Goal: Information Seeking & Learning: Learn about a topic

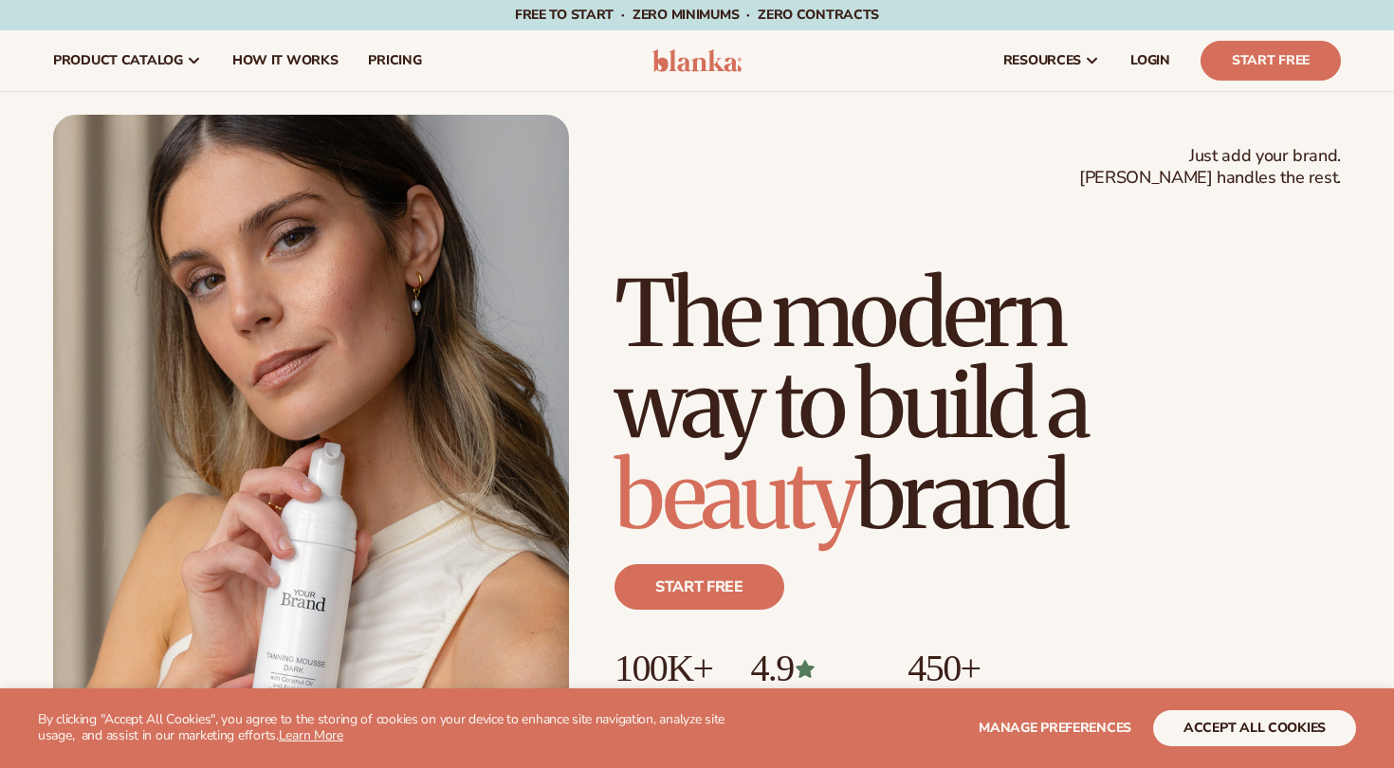
click at [1239, 725] on button "accept all cookies" at bounding box center [1254, 728] width 203 height 36
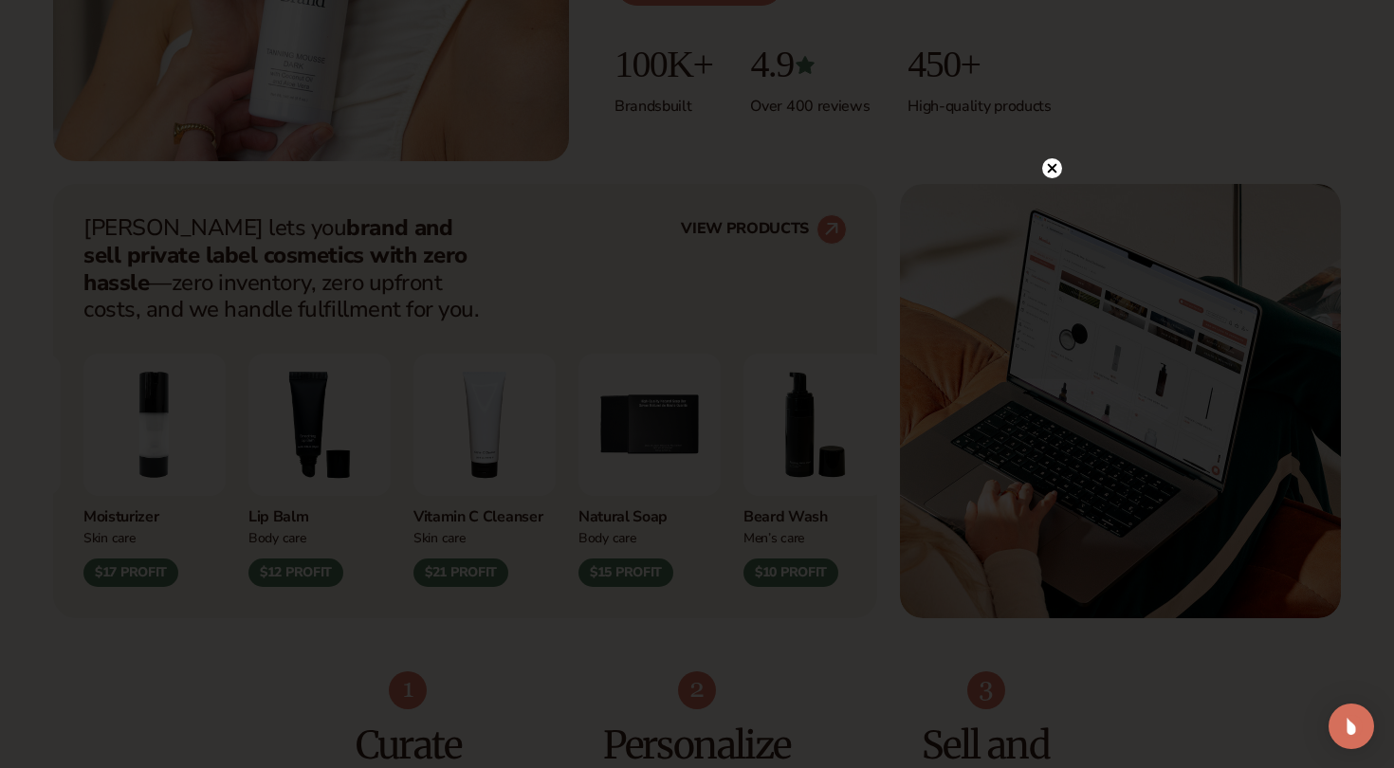
scroll to position [625, 0]
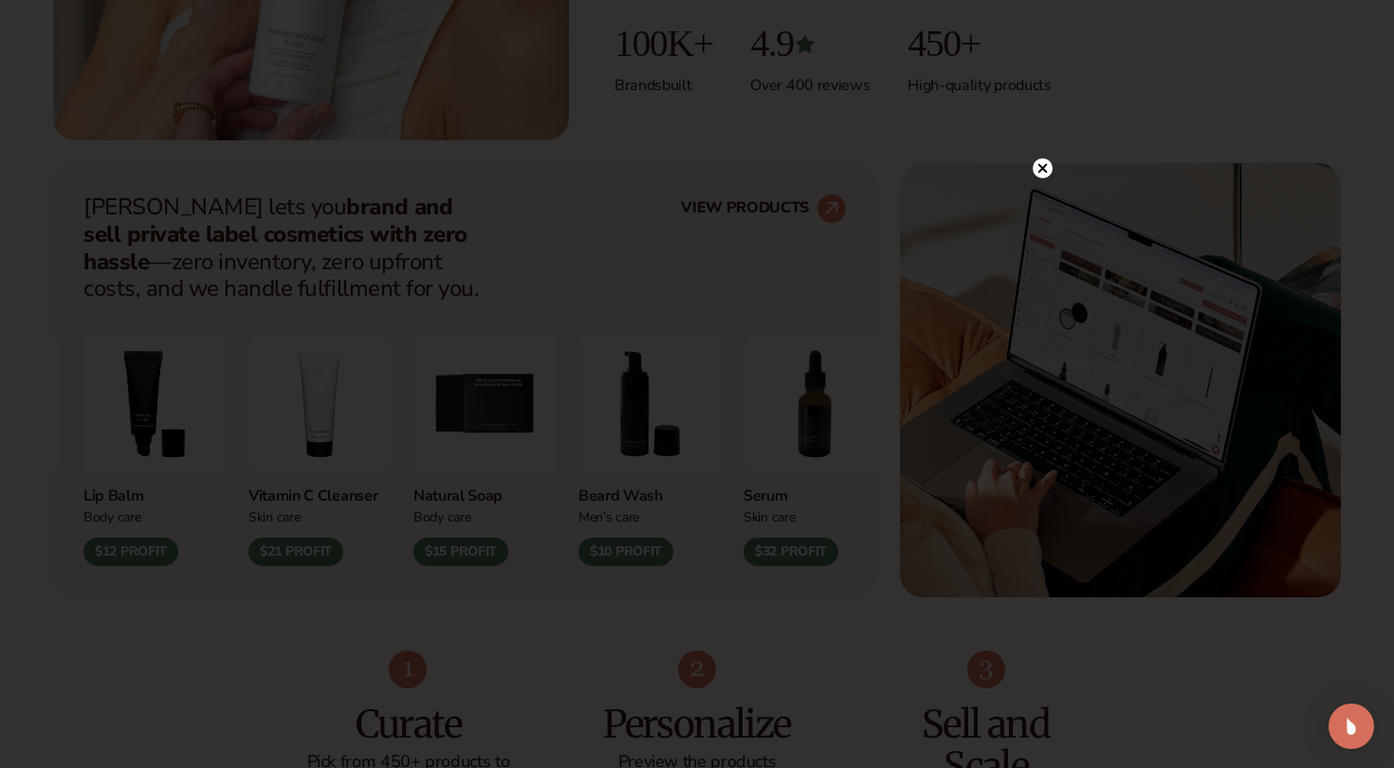
click at [1050, 130] on div at bounding box center [697, 384] width 1394 height 768
click at [1045, 166] on icon at bounding box center [1042, 167] width 9 height 9
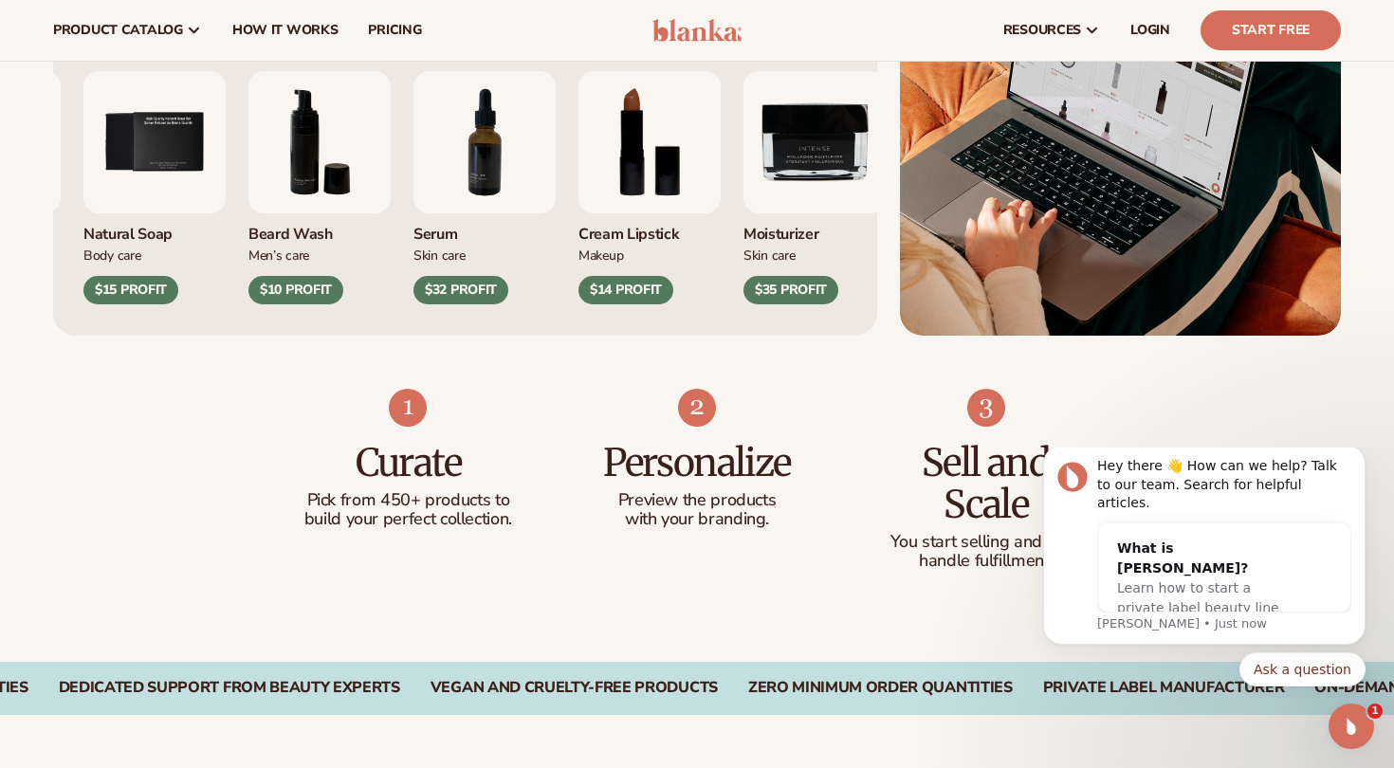
scroll to position [885, 0]
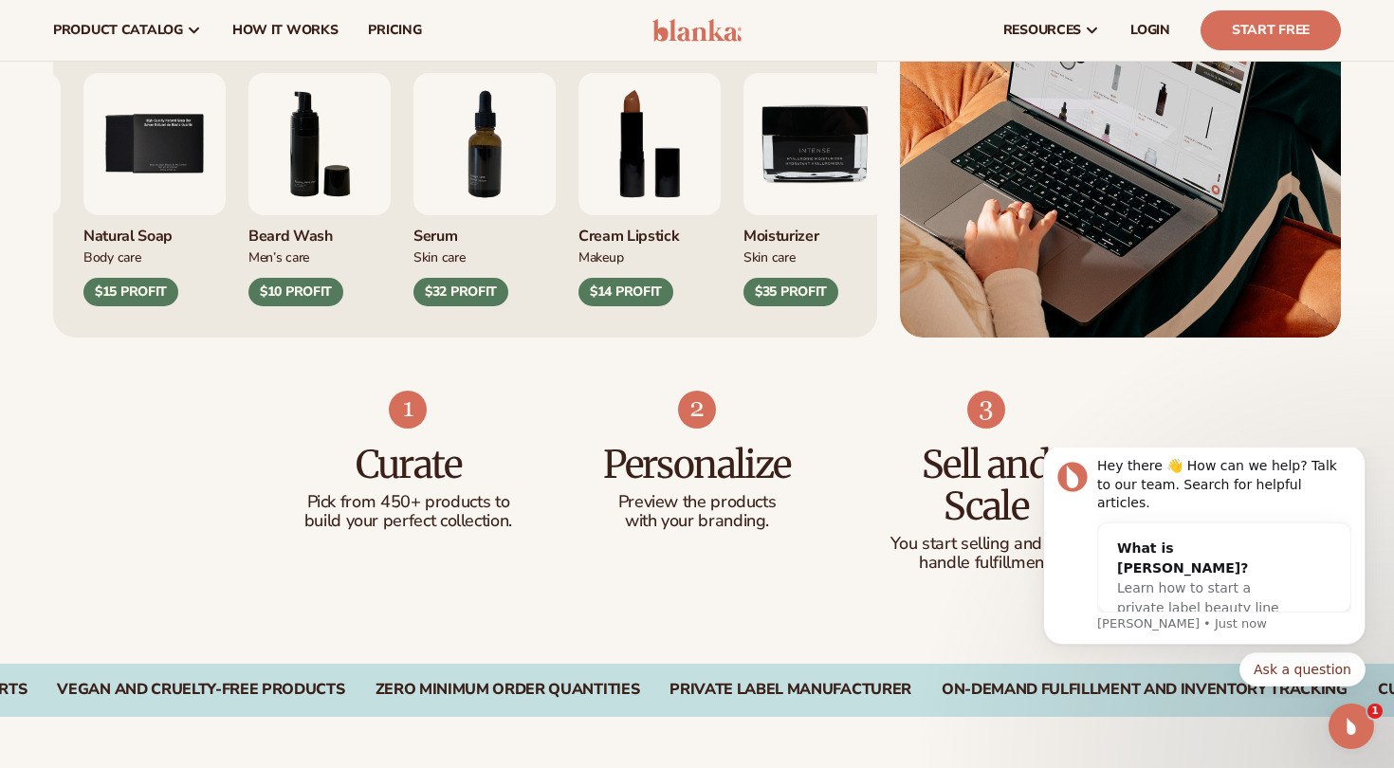
click at [336, 189] on img "6 / 9" at bounding box center [319, 144] width 142 height 142
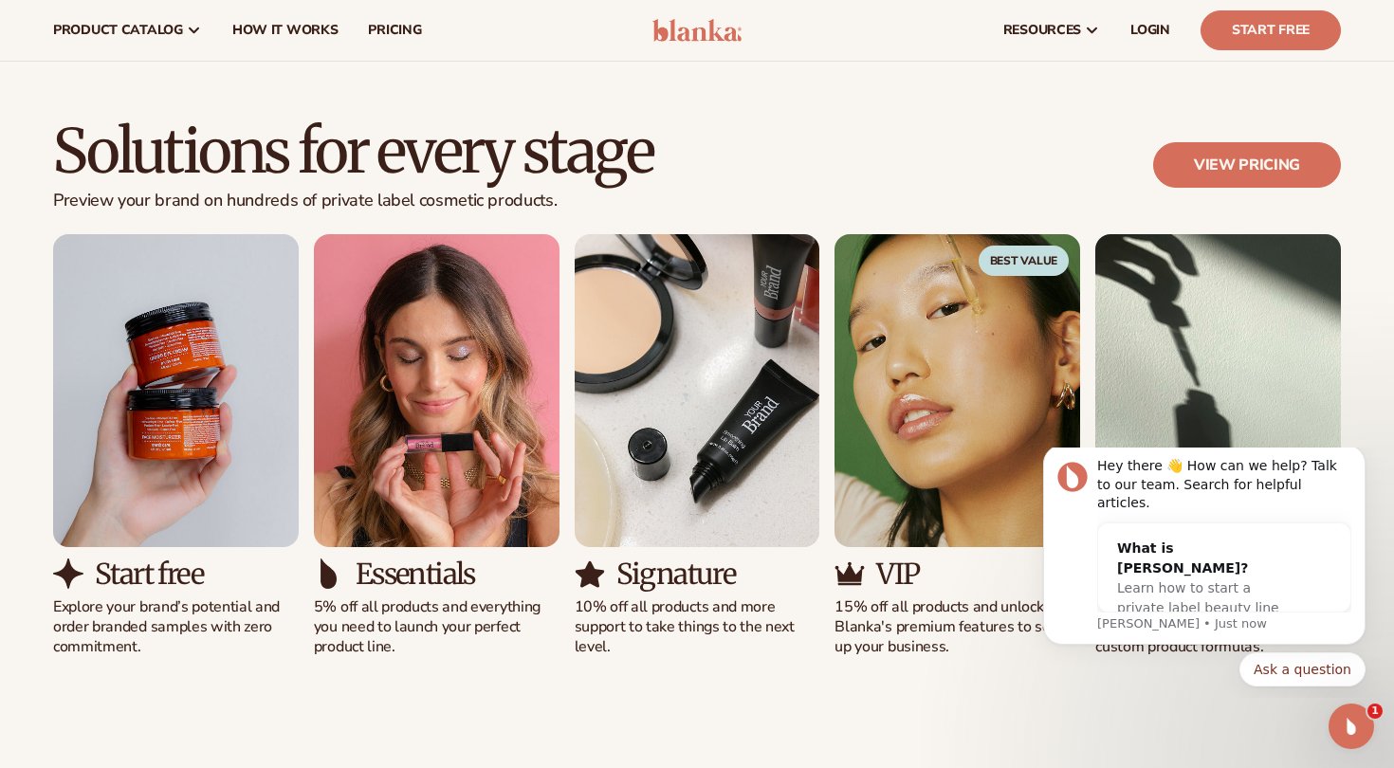
scroll to position [1627, 0]
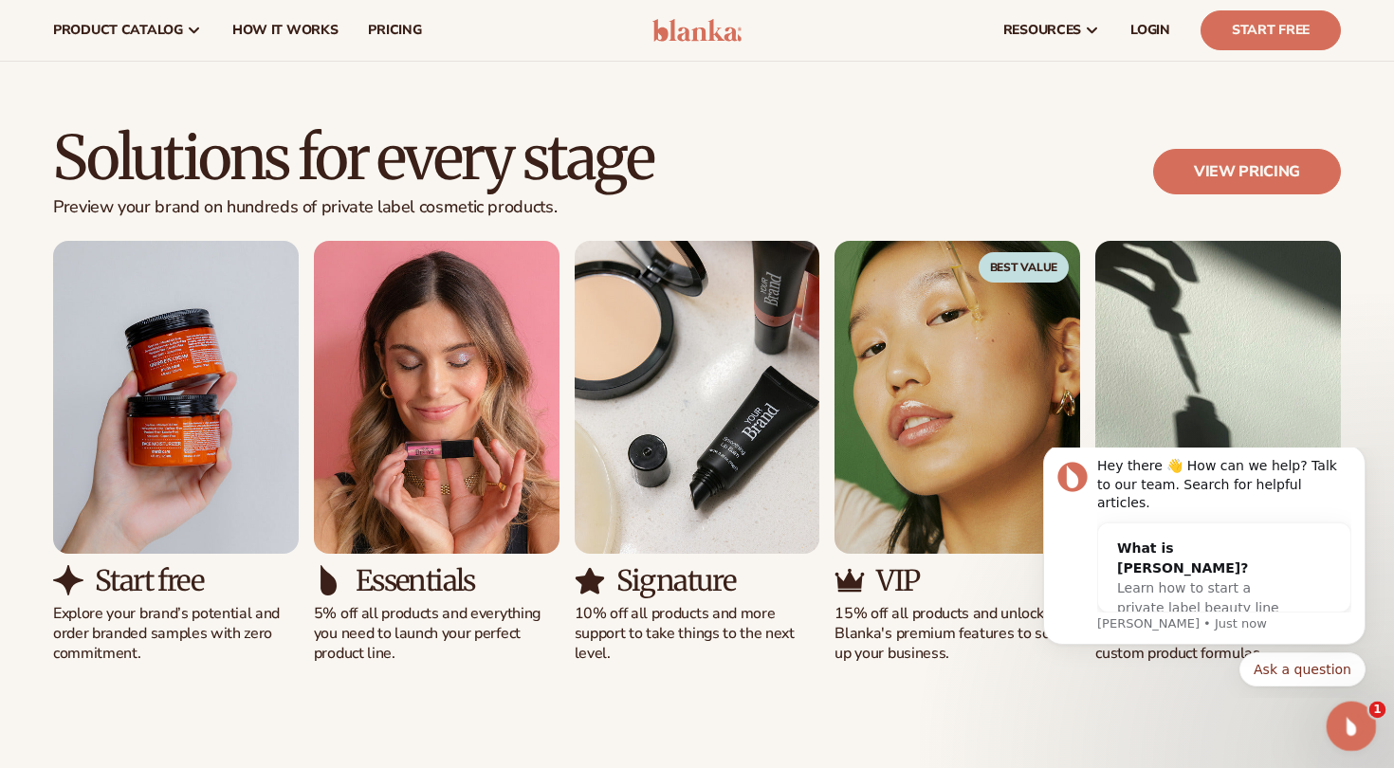
click at [1346, 722] on icon "Open Intercom Messenger" at bounding box center [1348, 723] width 31 height 31
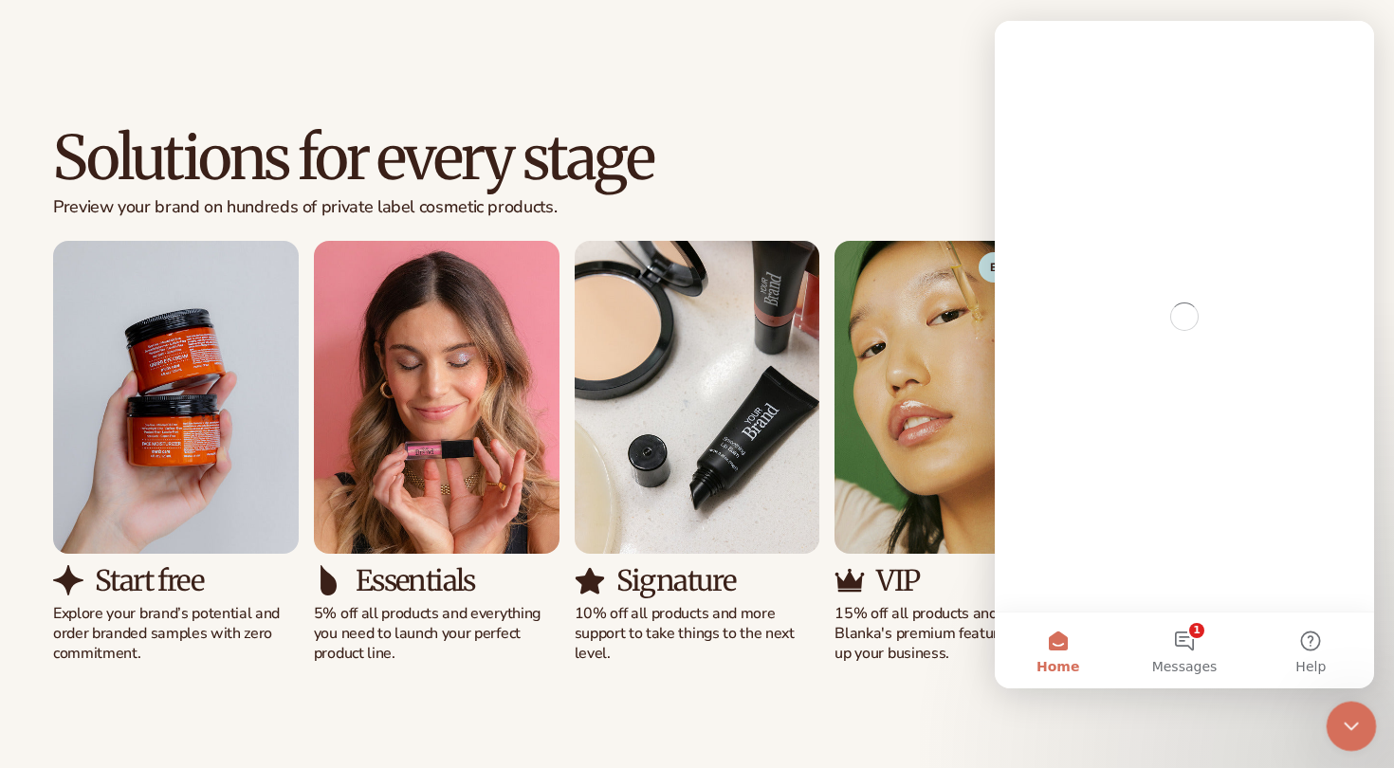
scroll to position [0, 0]
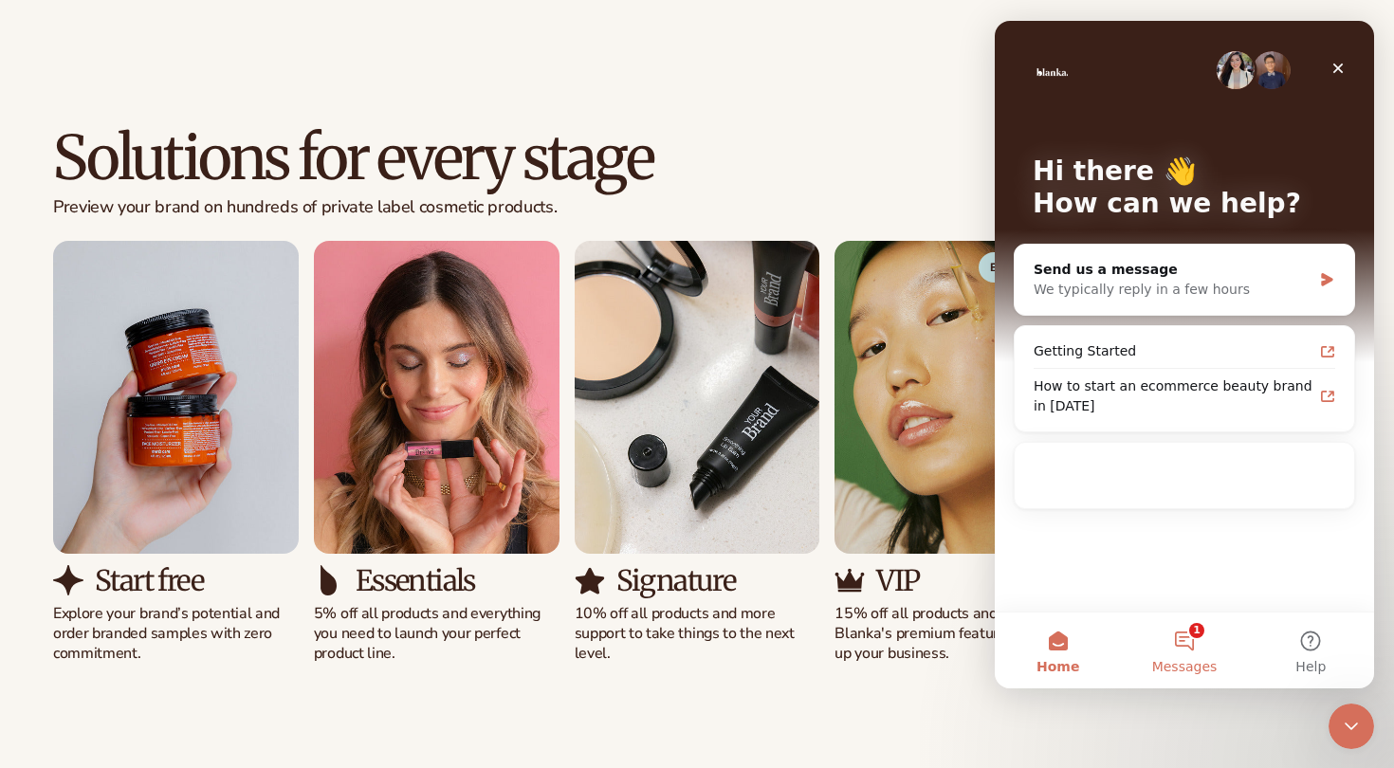
click at [1194, 644] on button "1 Messages" at bounding box center [1184, 650] width 126 height 76
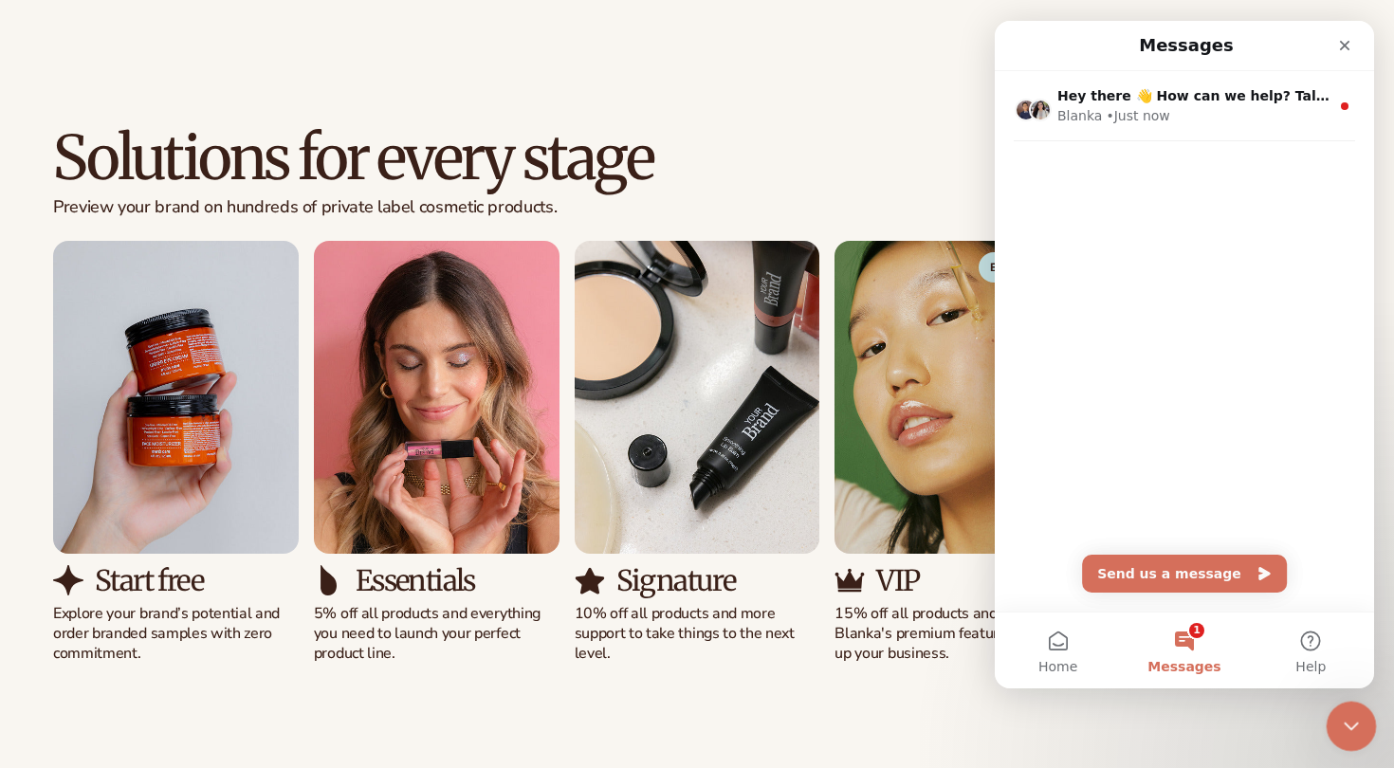
click at [1348, 719] on icon "Close Intercom Messenger" at bounding box center [1348, 723] width 23 height 23
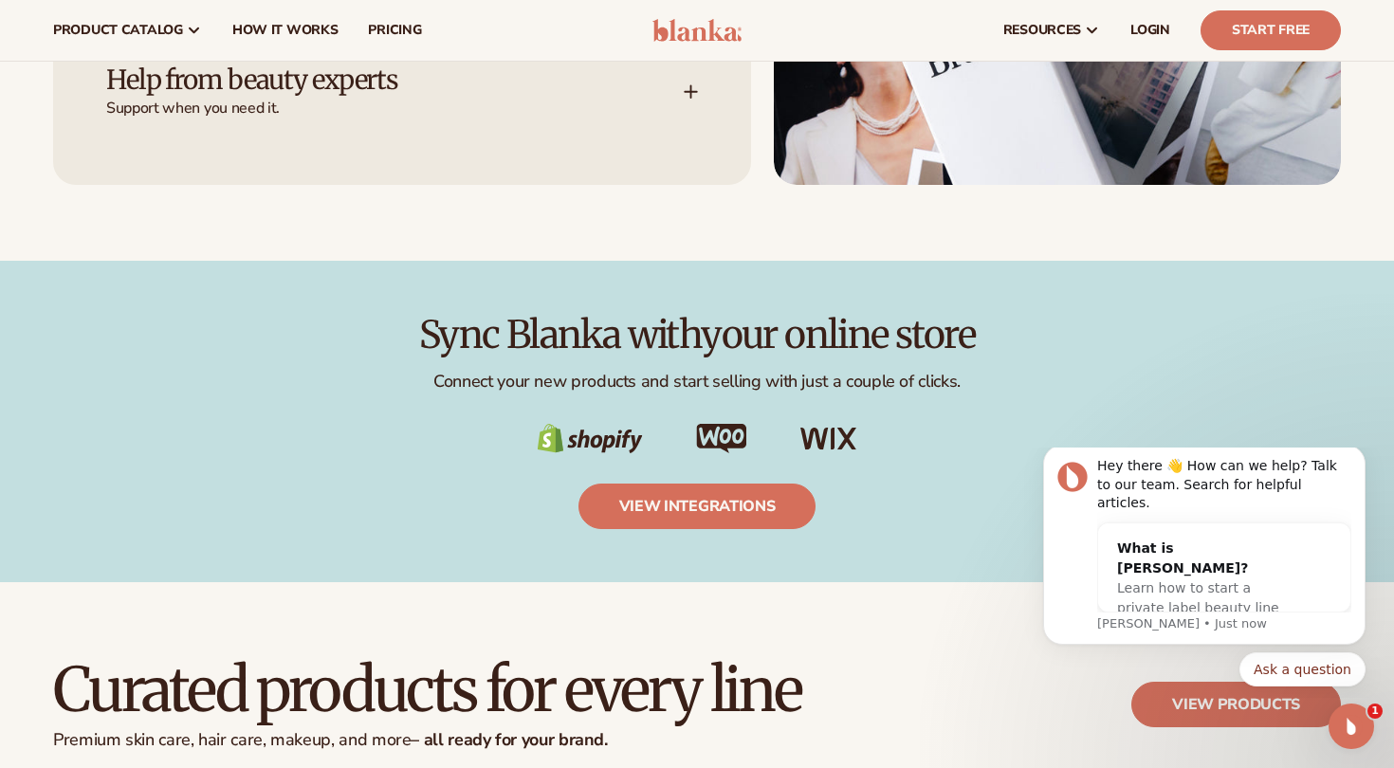
scroll to position [2930, 0]
click at [683, 498] on link "view integrations" at bounding box center [697, 507] width 238 height 46
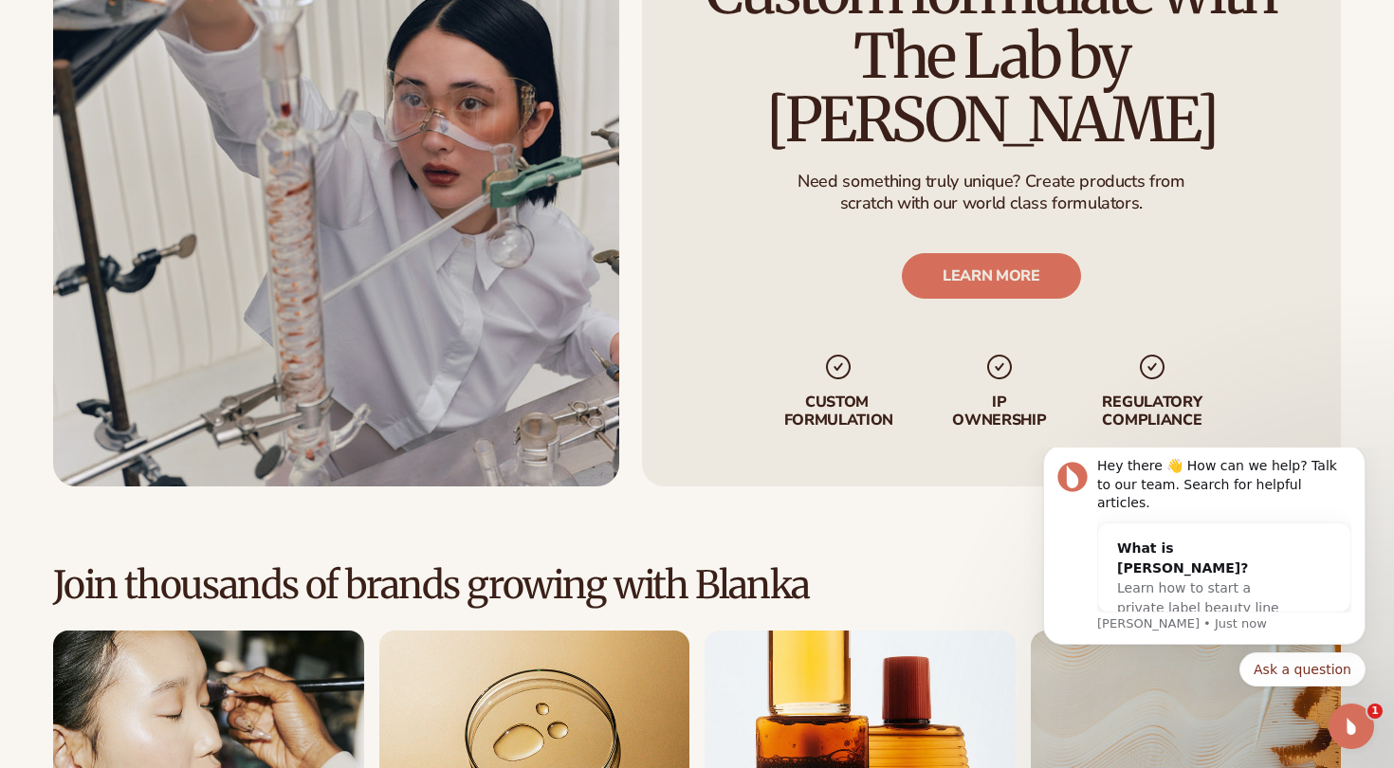
scroll to position [4825, 0]
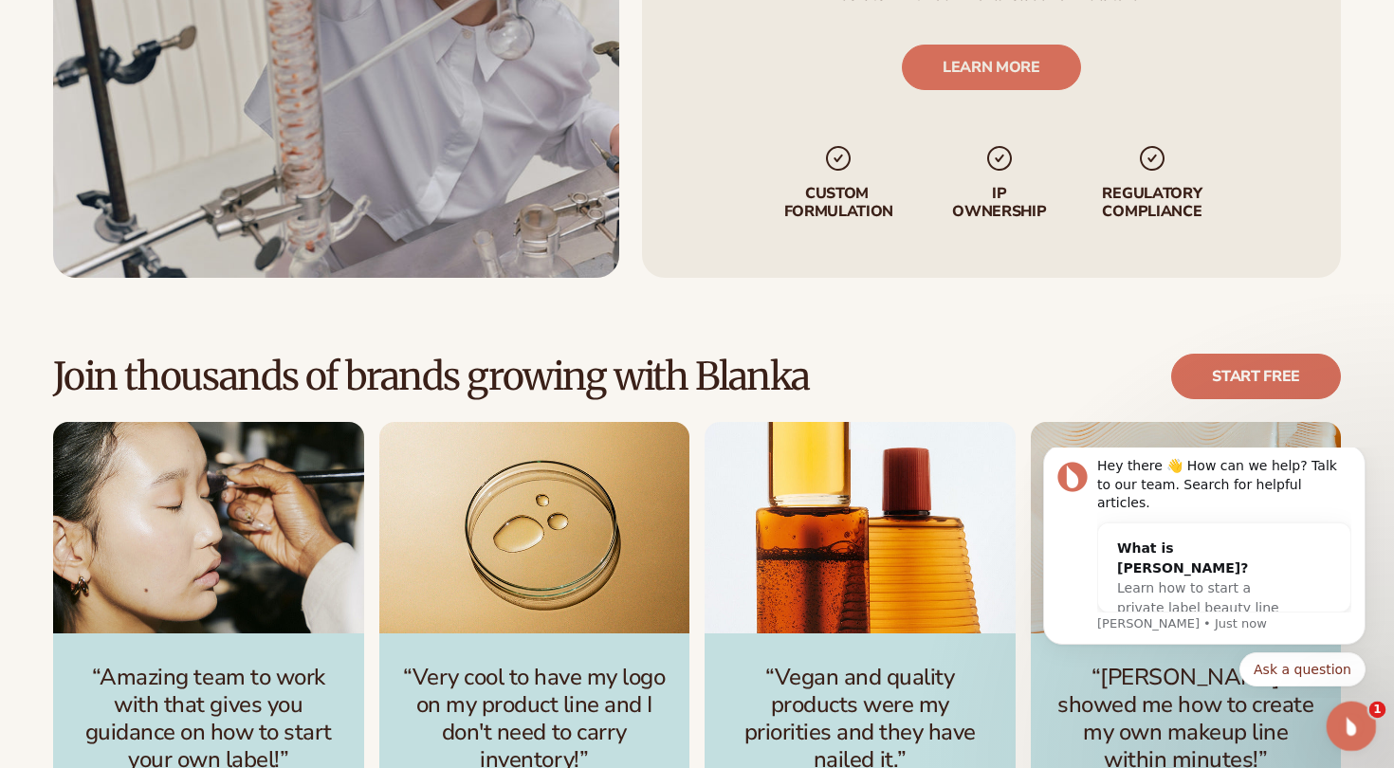
click at [1360, 725] on icon "Open Intercom Messenger" at bounding box center [1348, 723] width 31 height 31
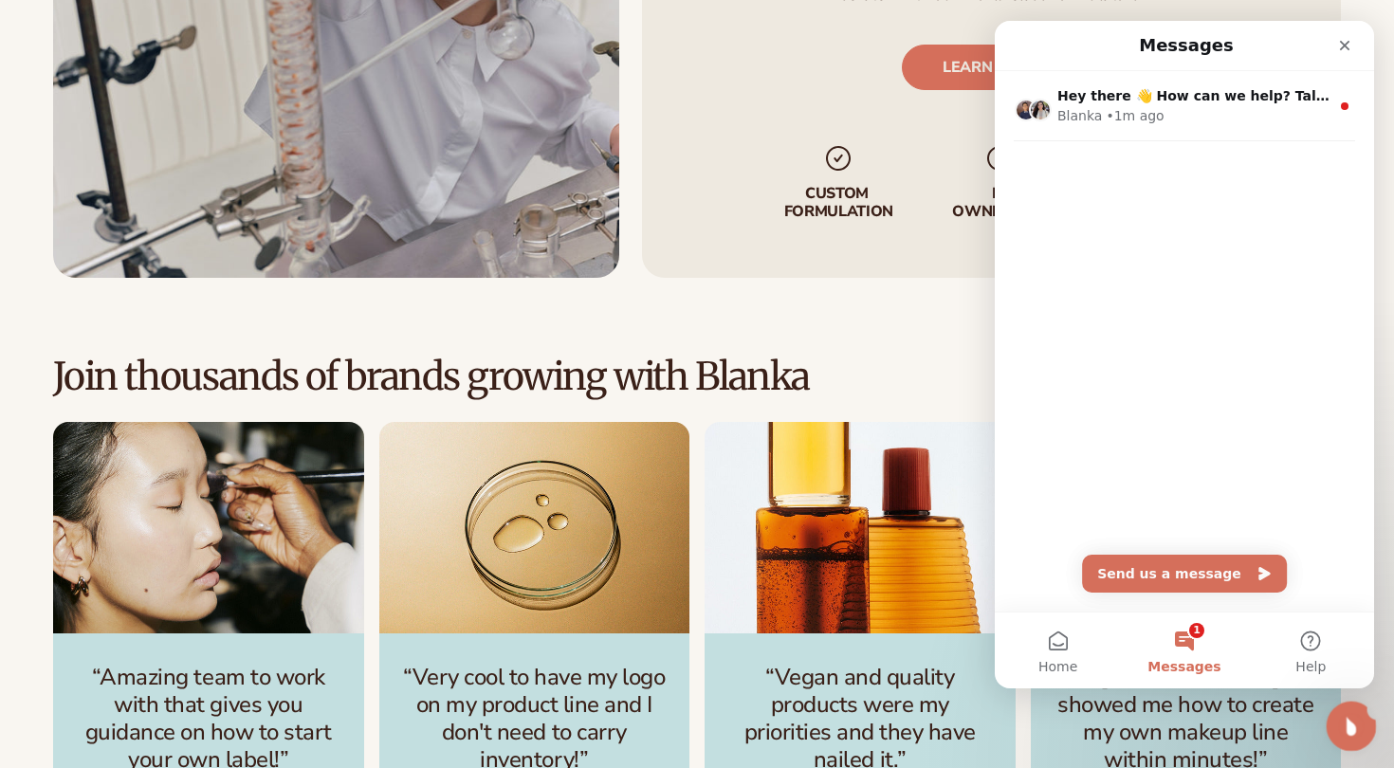
scroll to position [0, 0]
click at [1360, 725] on icon "Close Intercom Messenger" at bounding box center [1348, 723] width 23 height 23
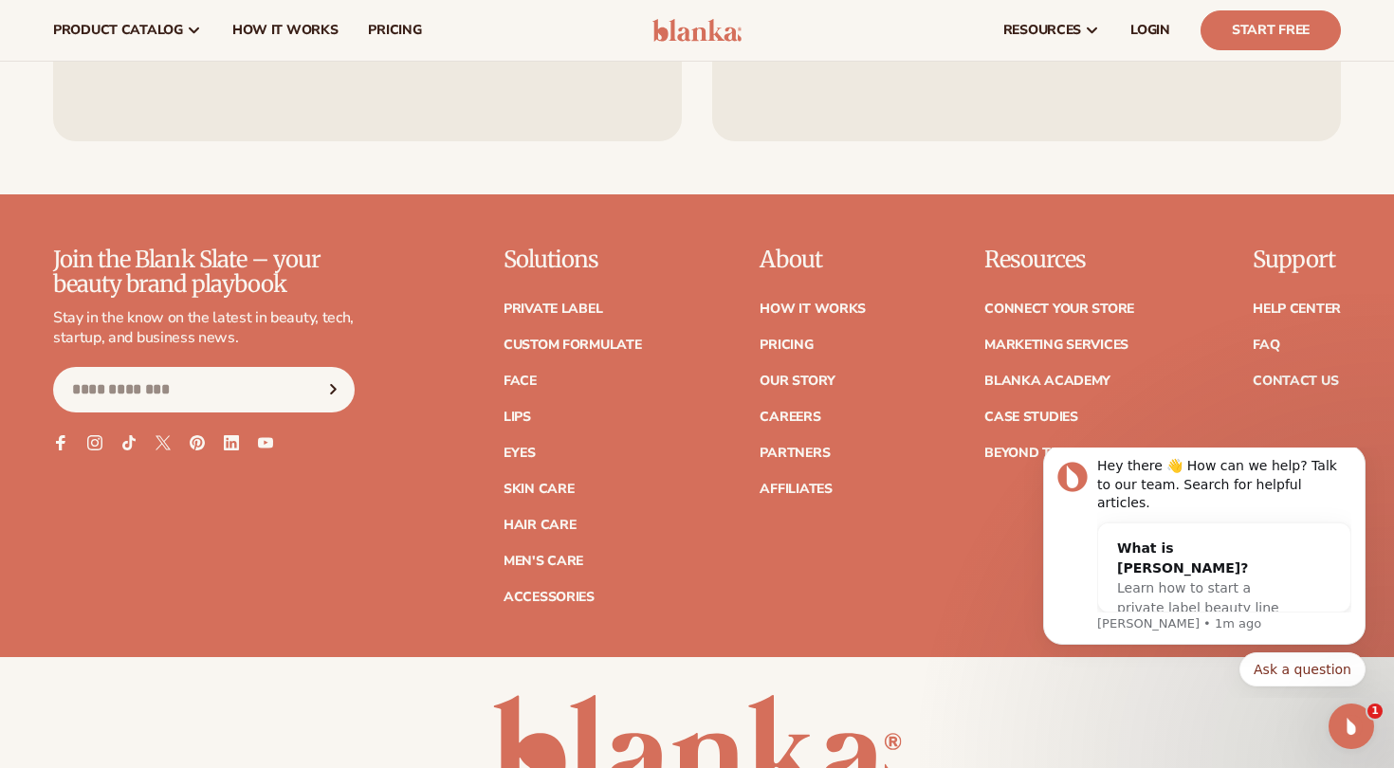
scroll to position [7449, 0]
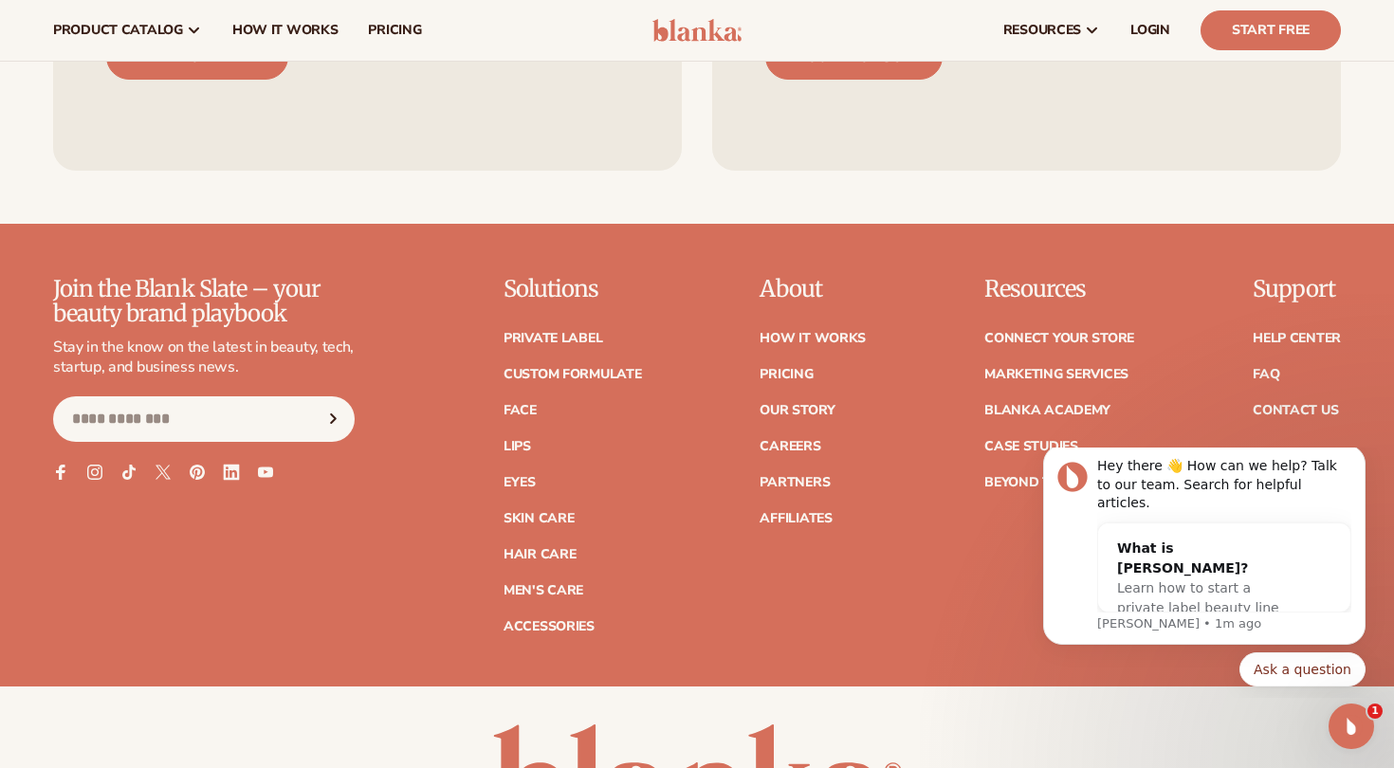
click at [228, 464] on icon at bounding box center [231, 472] width 16 height 16
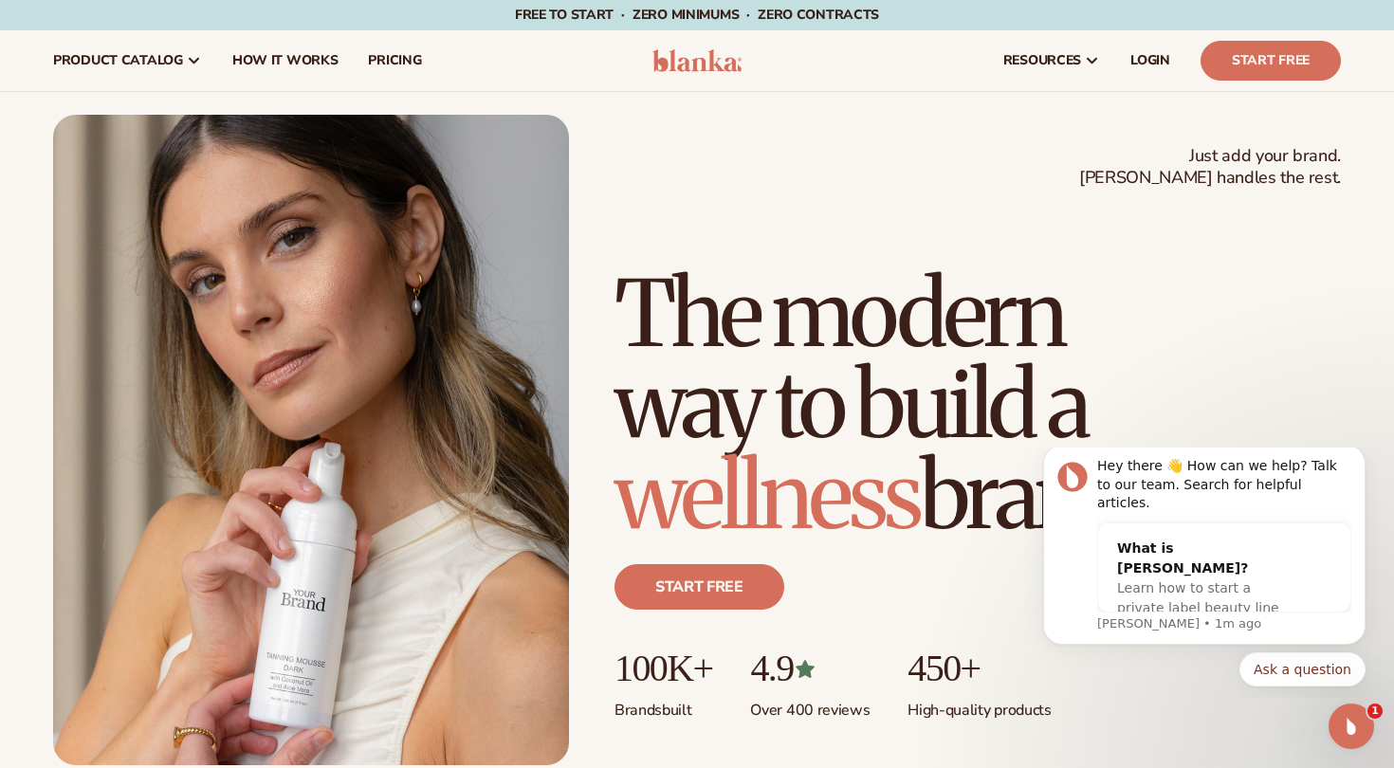
scroll to position [0, 0]
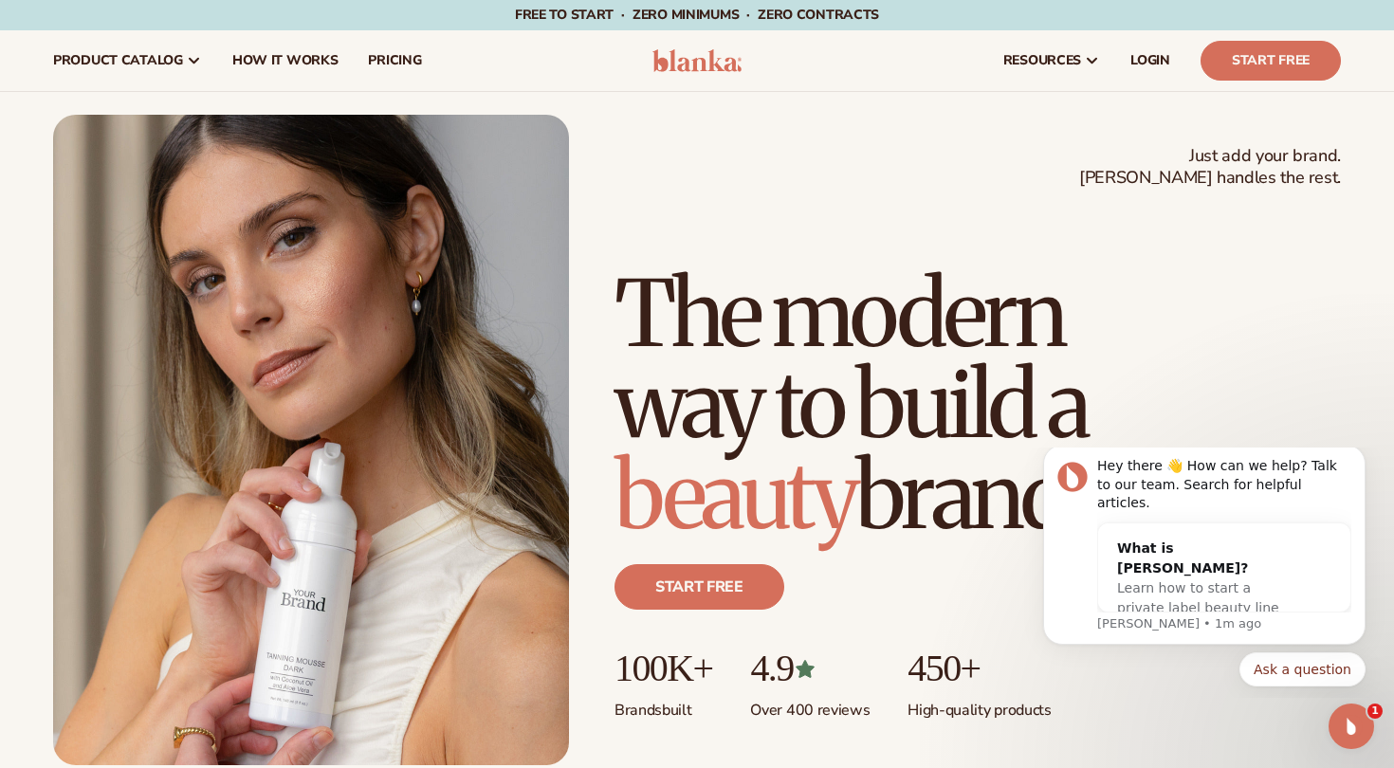
click at [706, 63] on img at bounding box center [697, 60] width 90 height 23
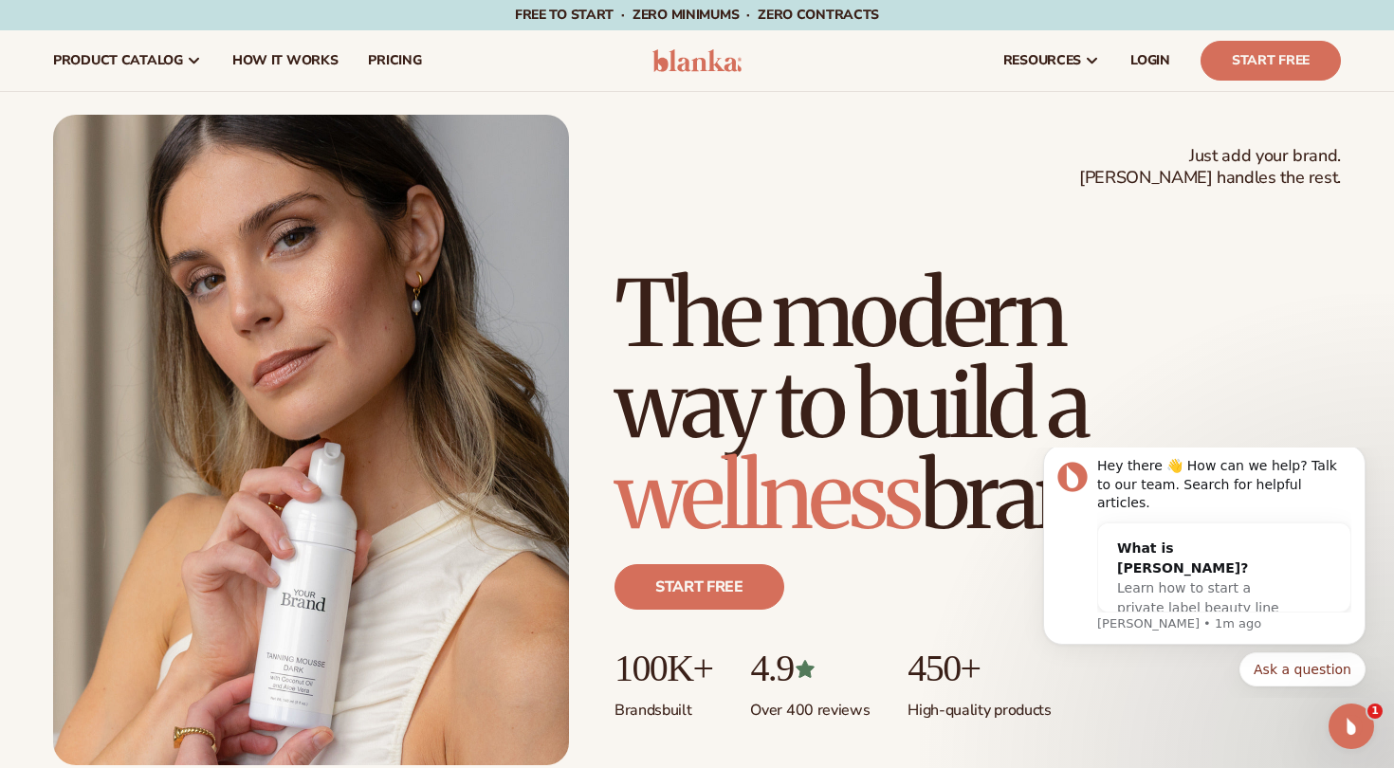
click at [706, 63] on img at bounding box center [697, 60] width 90 height 23
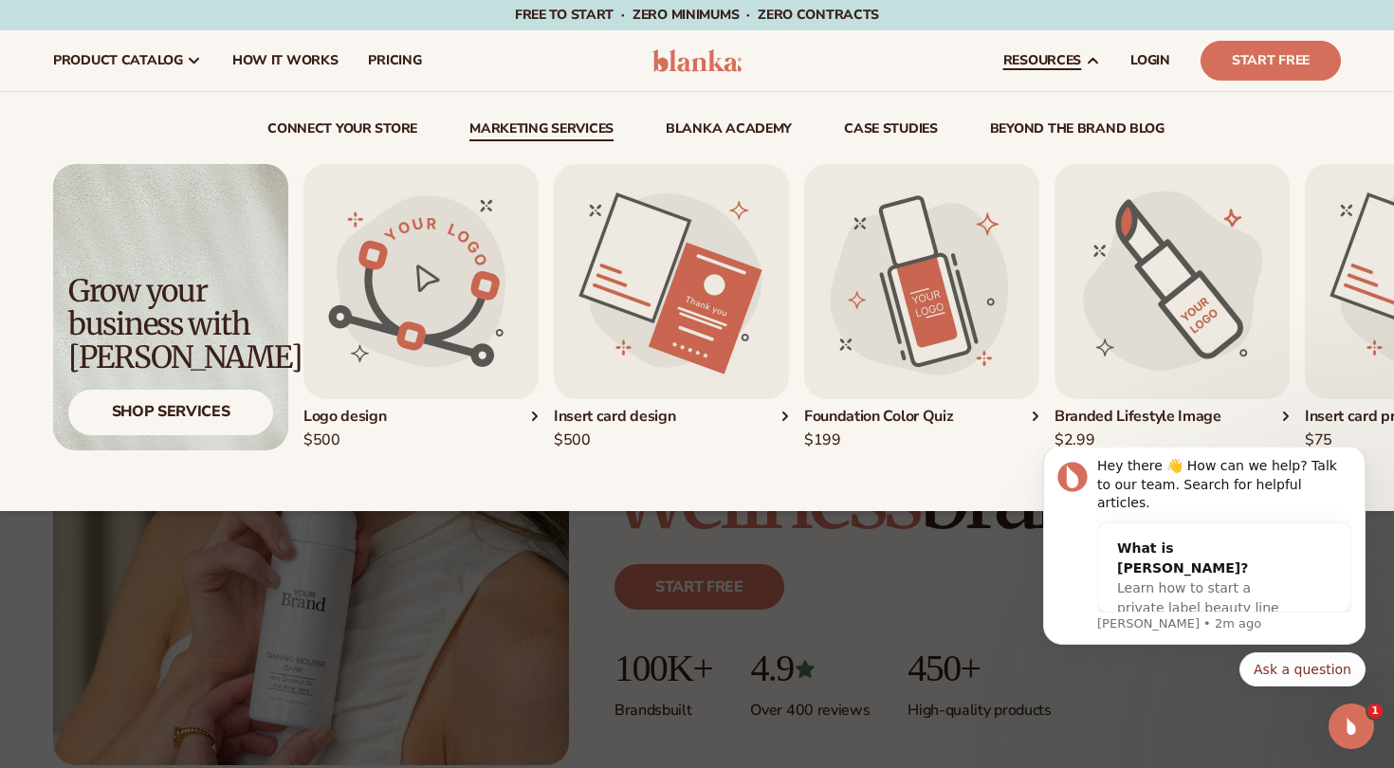
click at [191, 99] on div "connect your store Marketing services" at bounding box center [697, 301] width 1288 height 419
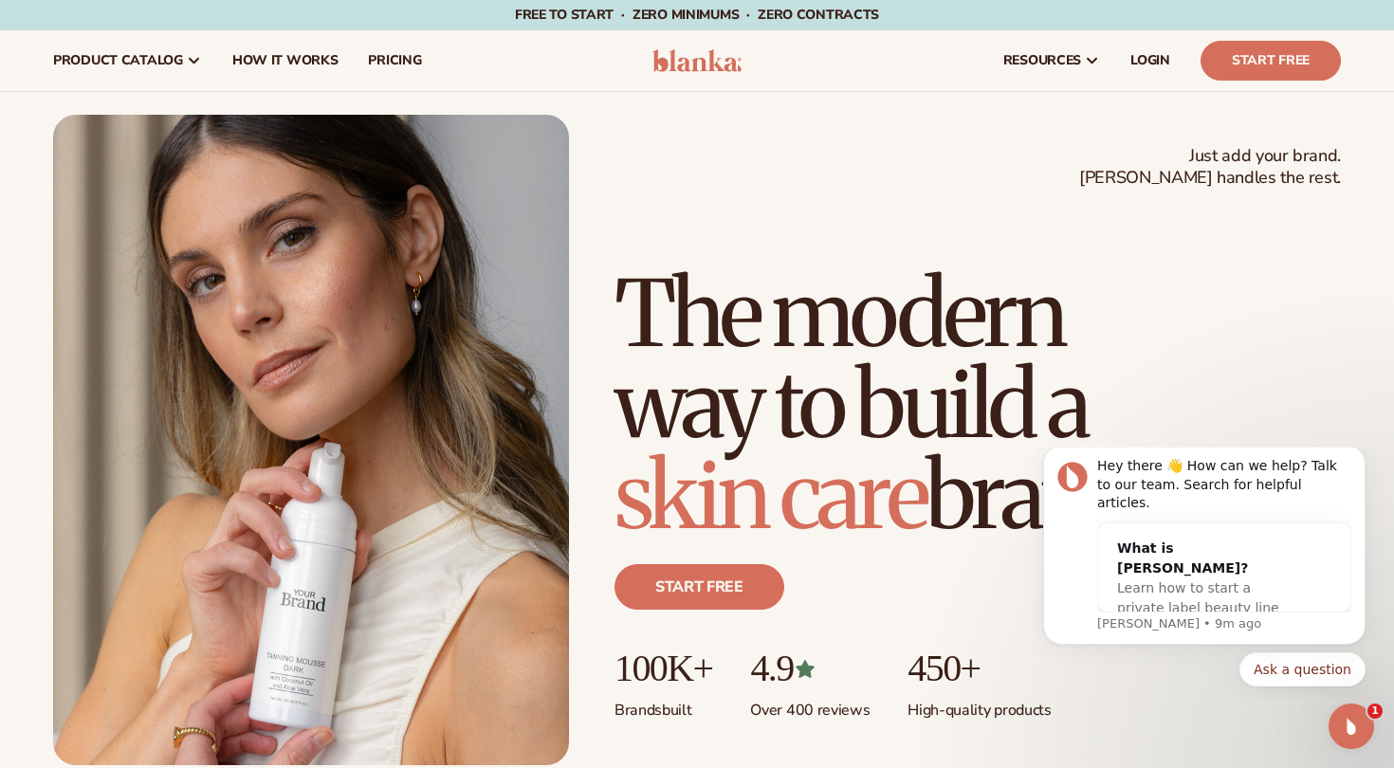
click at [694, 323] on h1 "The modern way to build a [MEDICAL_DATA] brand" at bounding box center [977, 404] width 726 height 273
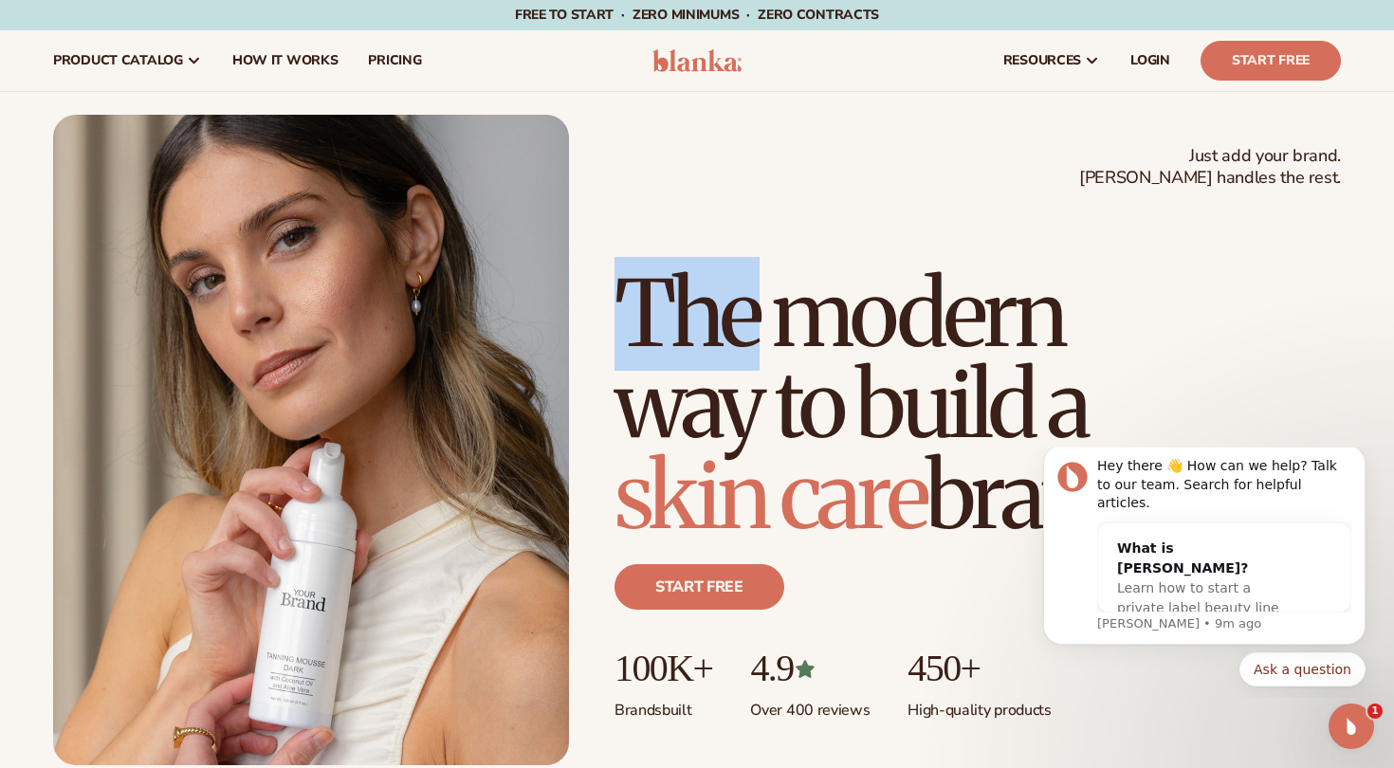
click at [694, 323] on h1 "The modern way to build a [MEDICAL_DATA] brand" at bounding box center [977, 404] width 726 height 273
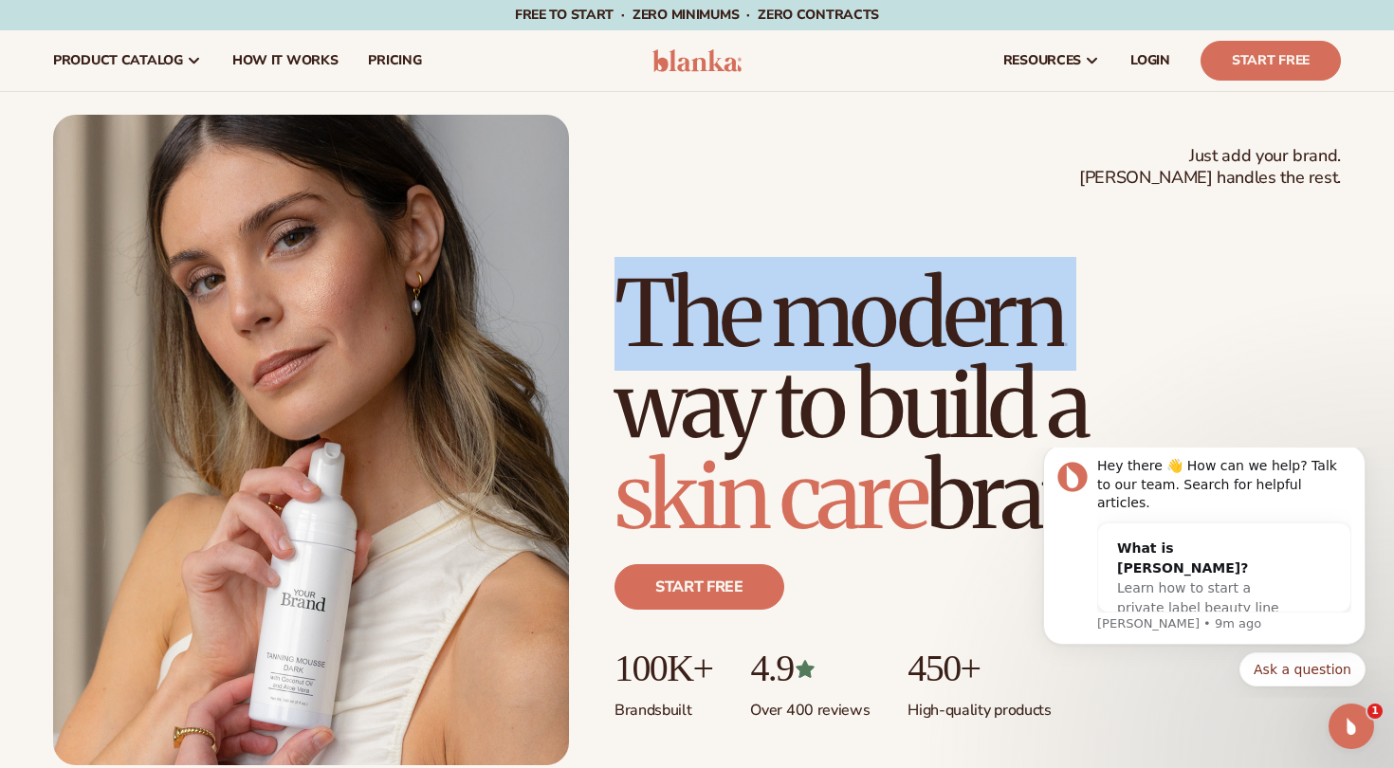
click at [741, 378] on h1 "The modern way to build a [MEDICAL_DATA] brand" at bounding box center [977, 404] width 726 height 273
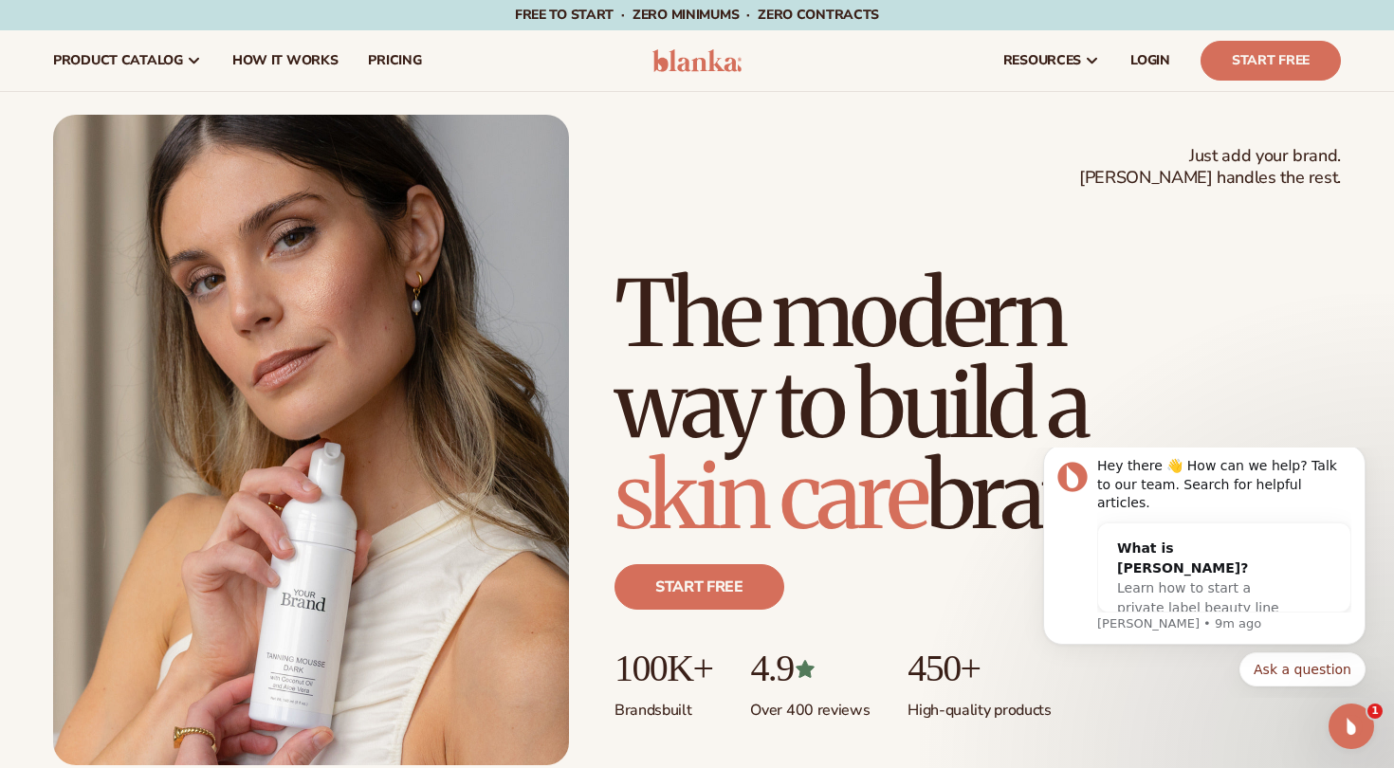
click at [741, 378] on h1 "The modern way to build a [MEDICAL_DATA] brand" at bounding box center [977, 404] width 726 height 273
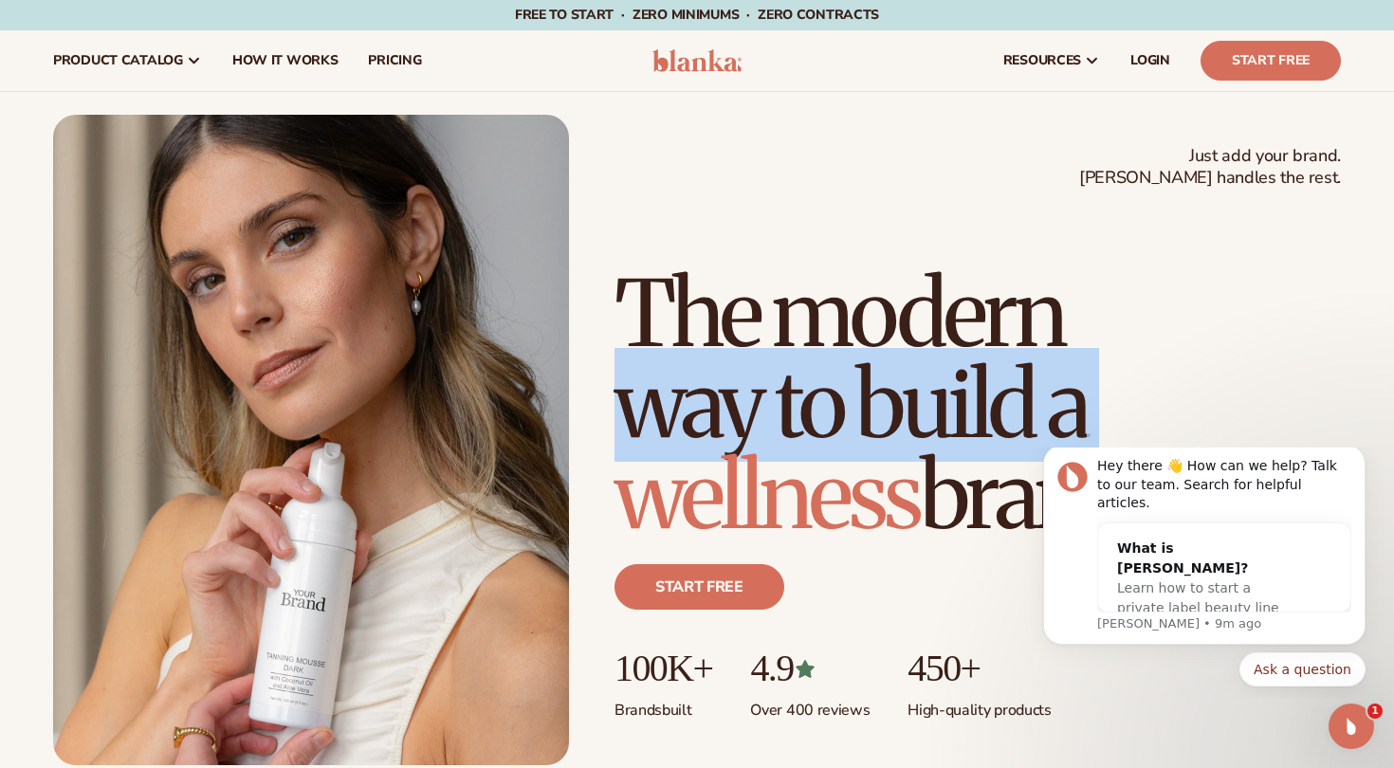
click at [788, 394] on h1 "The modern way to build a wellness brand" at bounding box center [977, 404] width 726 height 273
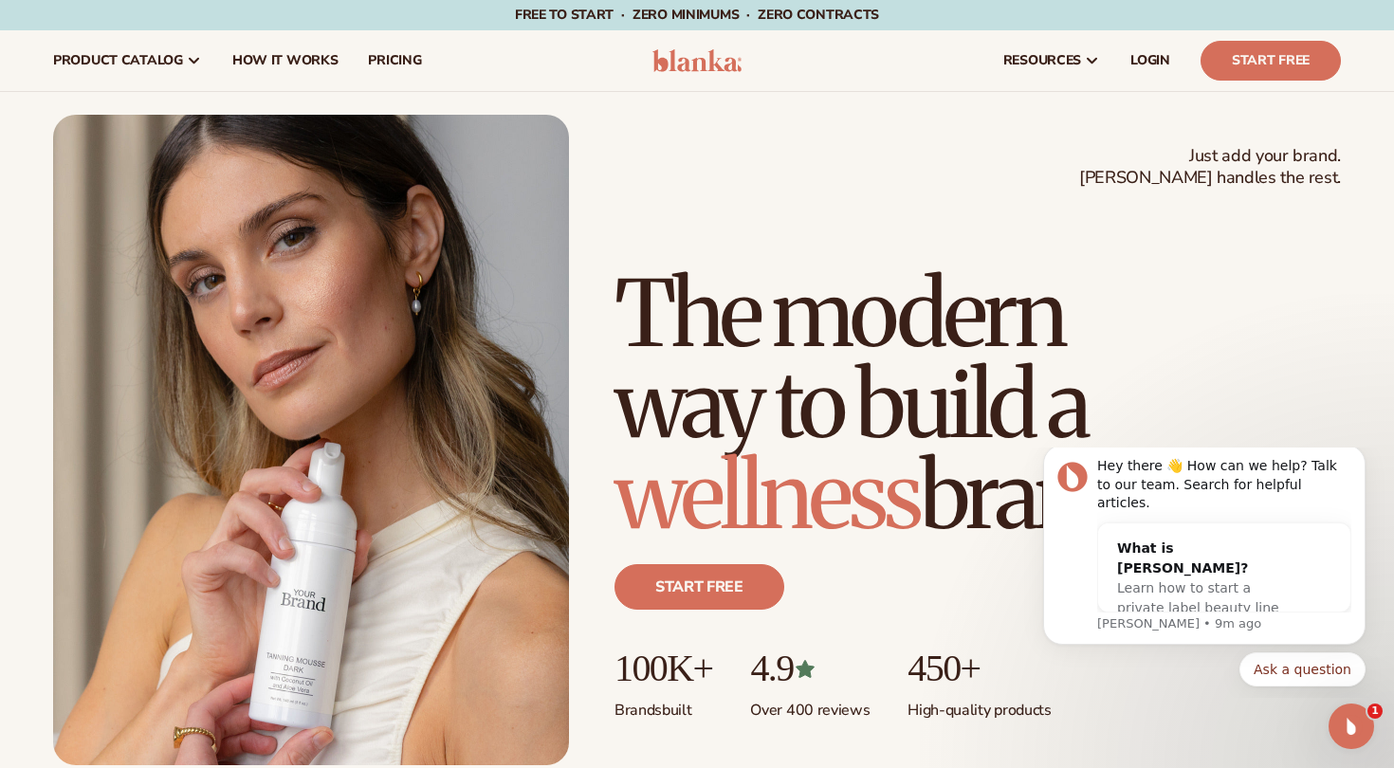
click at [788, 394] on h1 "The modern way to build a wellness brand" at bounding box center [977, 404] width 726 height 273
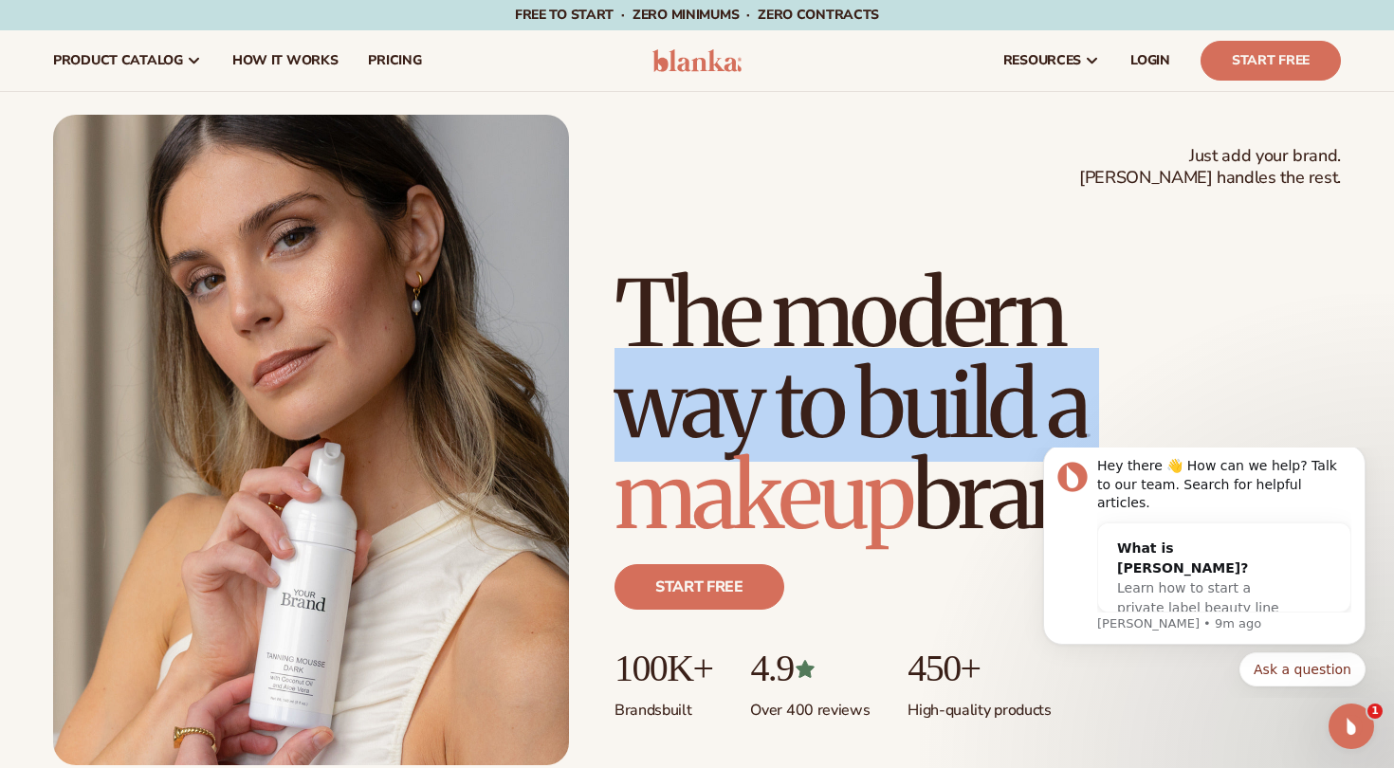
click at [782, 309] on h1 "The modern way to build a makeup brand" at bounding box center [977, 404] width 726 height 273
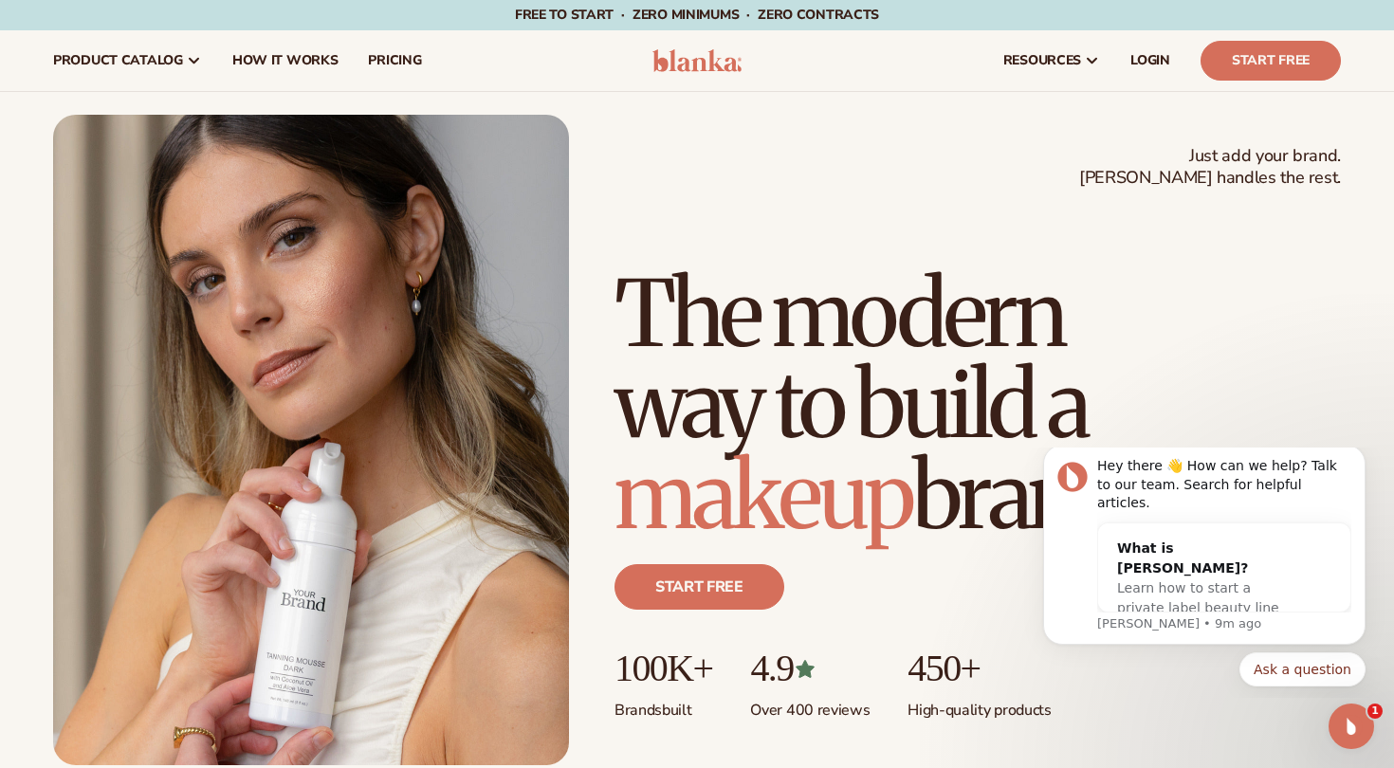
click at [782, 309] on h1 "The modern way to build a makeup brand" at bounding box center [977, 404] width 726 height 273
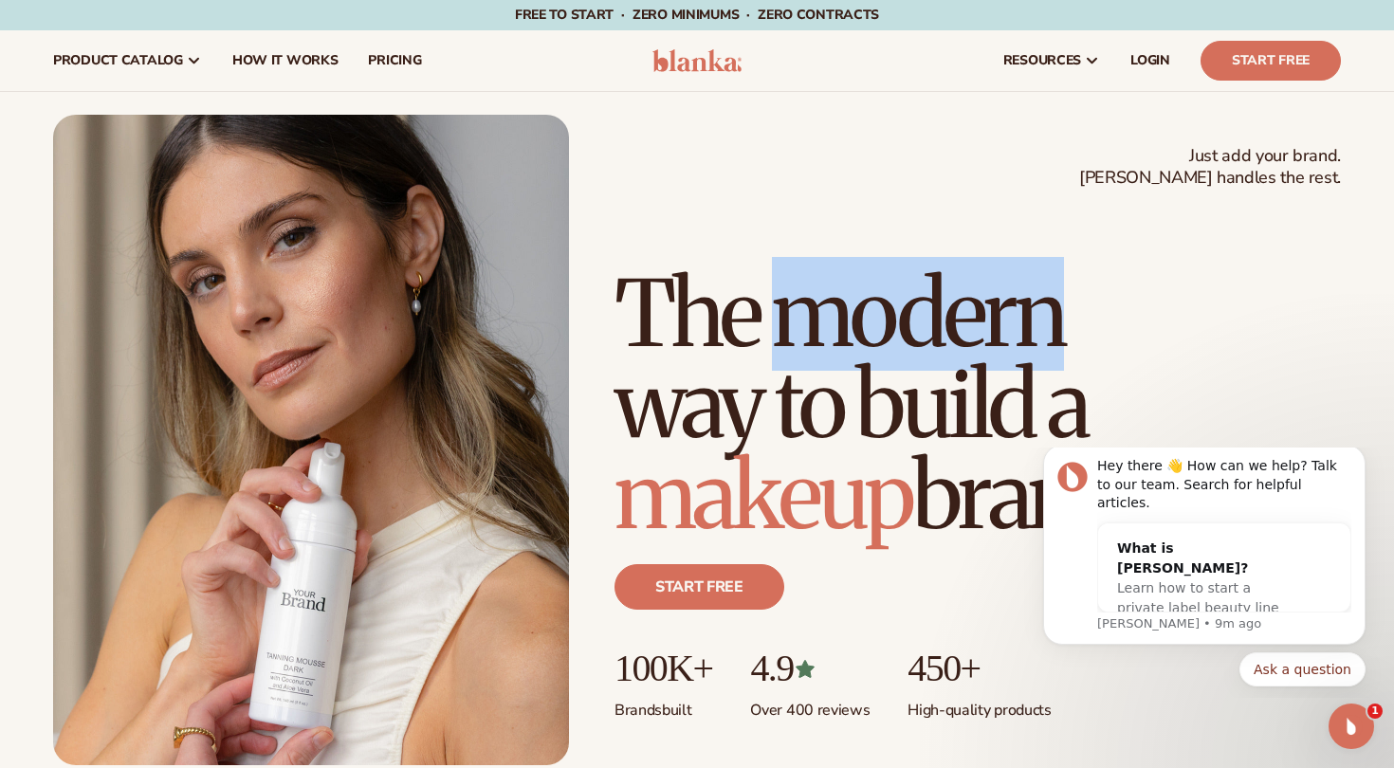
click at [782, 309] on h1 "The modern way to build a makeup brand" at bounding box center [977, 404] width 726 height 273
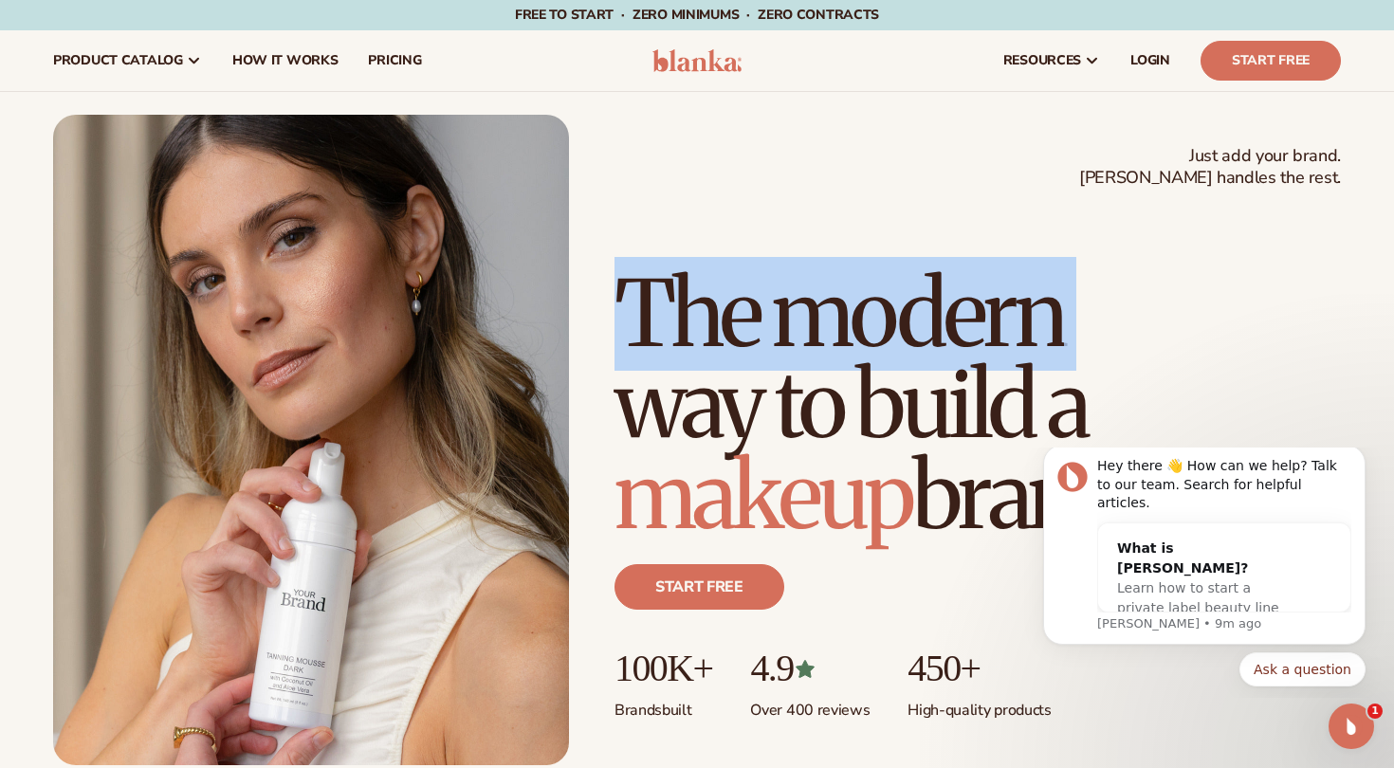
click at [860, 502] on span "makeup" at bounding box center [763, 496] width 298 height 114
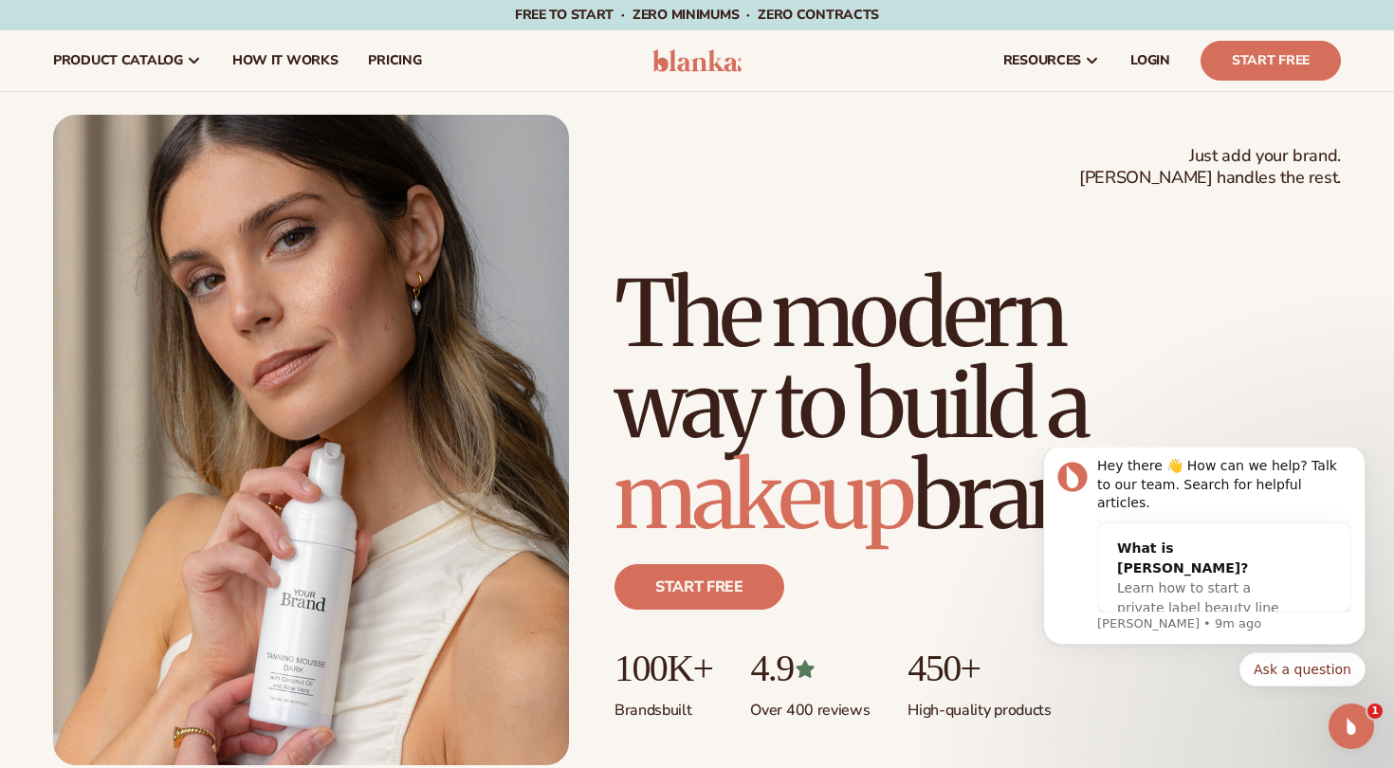
click at [860, 502] on h1 "The modern way to build a makeup brand" at bounding box center [977, 404] width 726 height 273
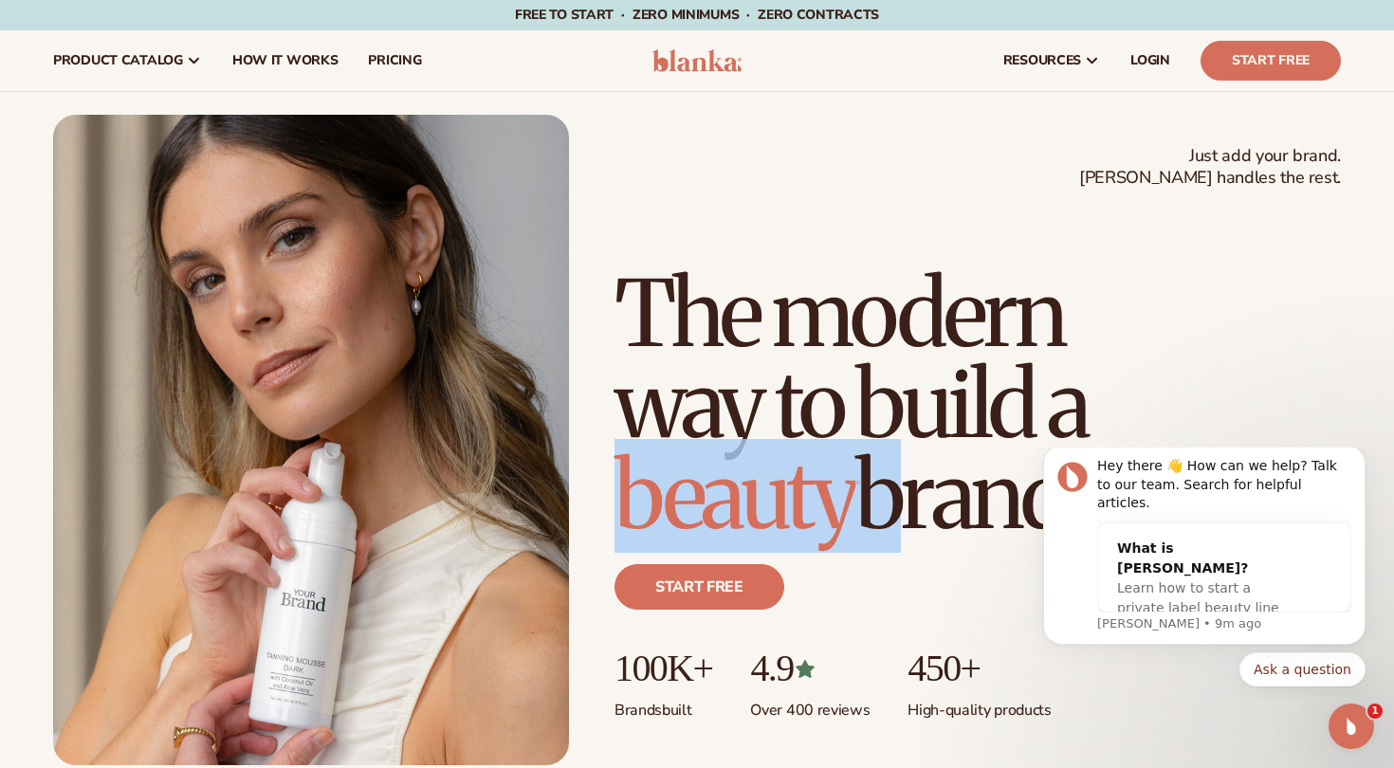
click at [860, 502] on h1 "The modern way to build a beauty brand" at bounding box center [977, 404] width 726 height 273
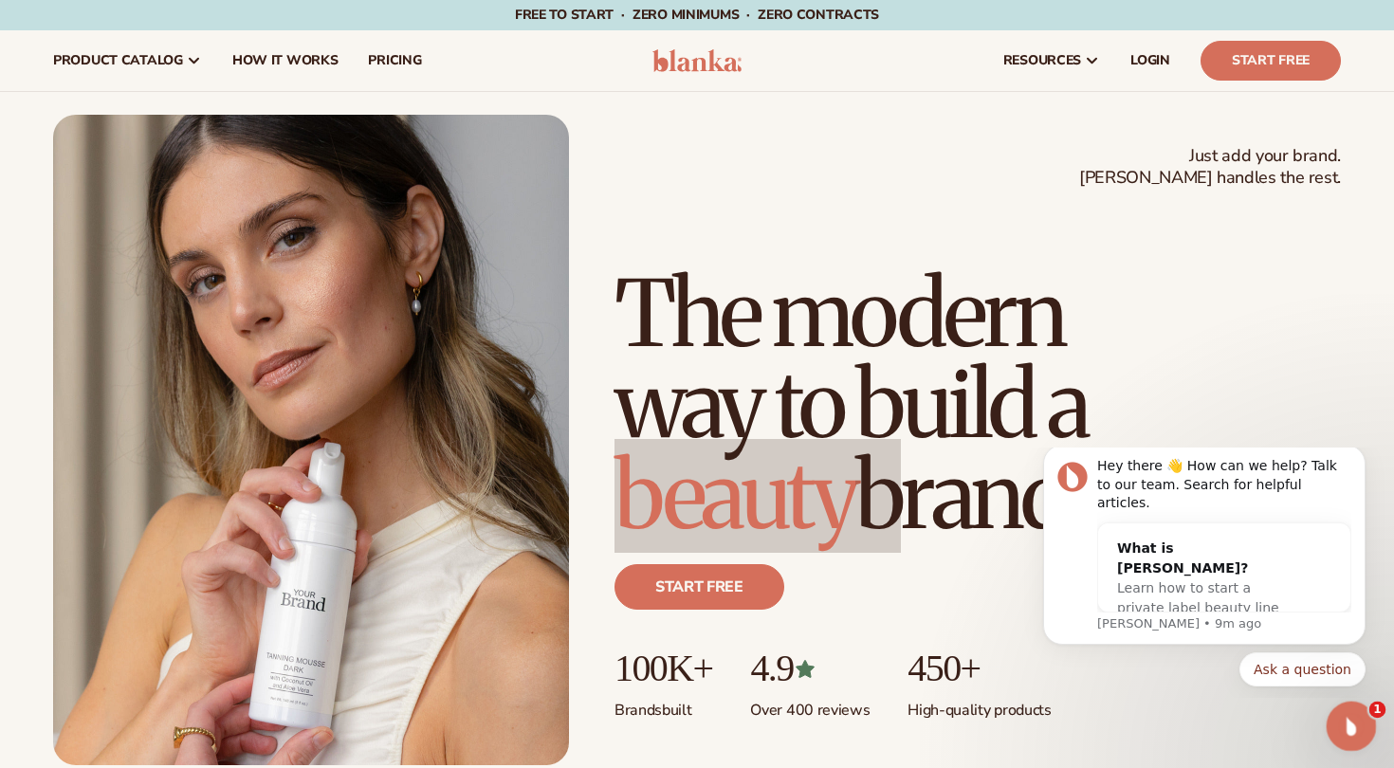
click at [1344, 719] on icon "Open Intercom Messenger" at bounding box center [1348, 723] width 31 height 31
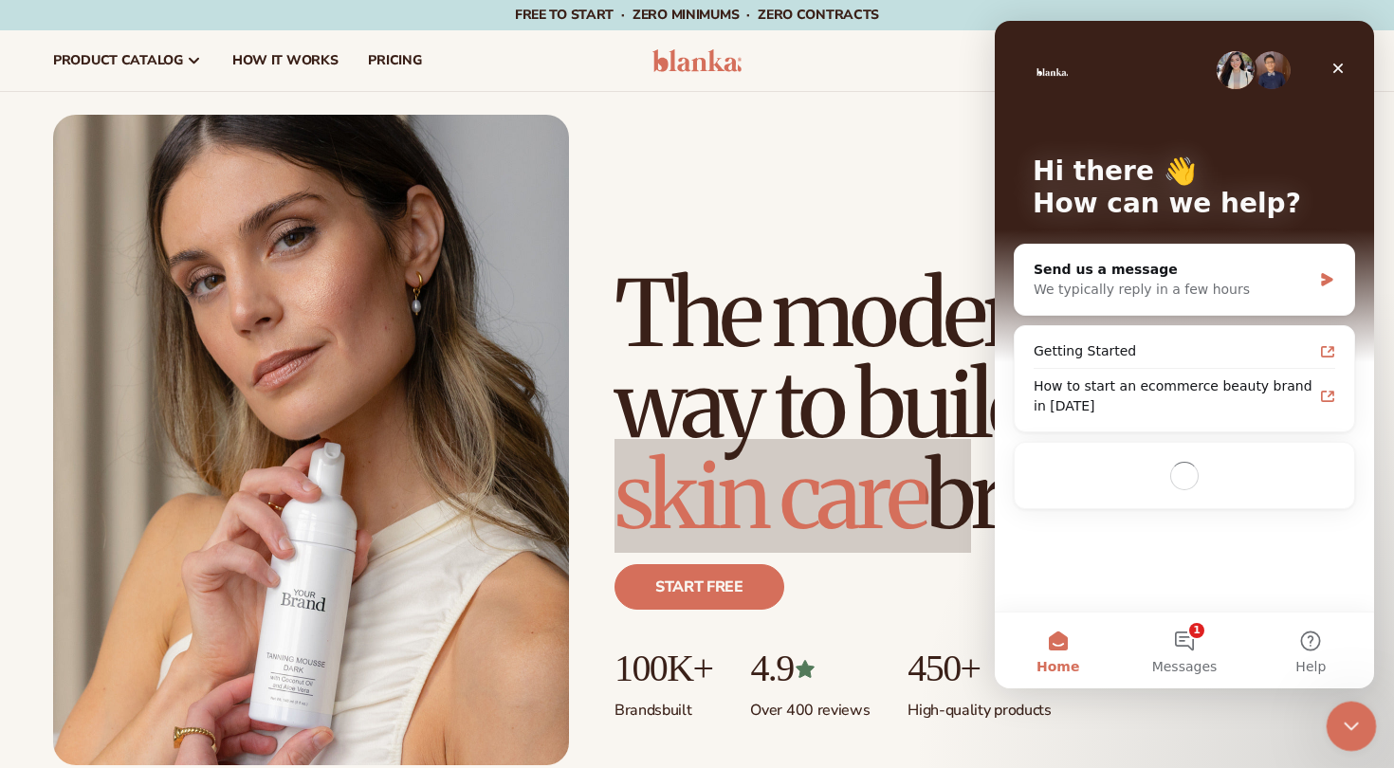
click at [1357, 734] on icon "Close Intercom Messenger" at bounding box center [1348, 723] width 23 height 23
